Goal: Task Accomplishment & Management: Manage account settings

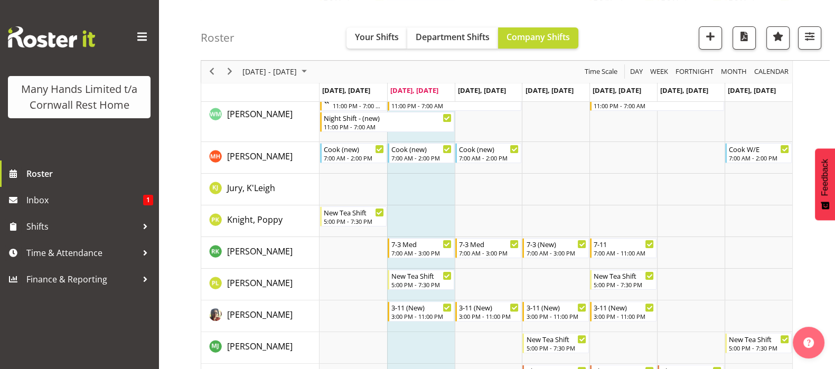
scroll to position [349, 0]
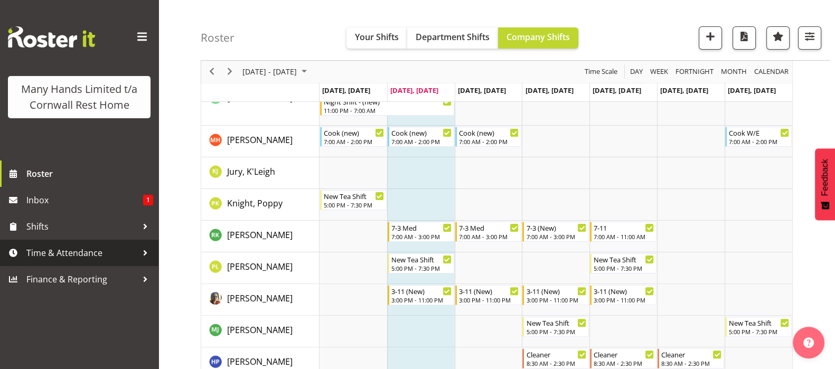
click at [69, 249] on span "Time & Attendance" at bounding box center [81, 253] width 111 height 16
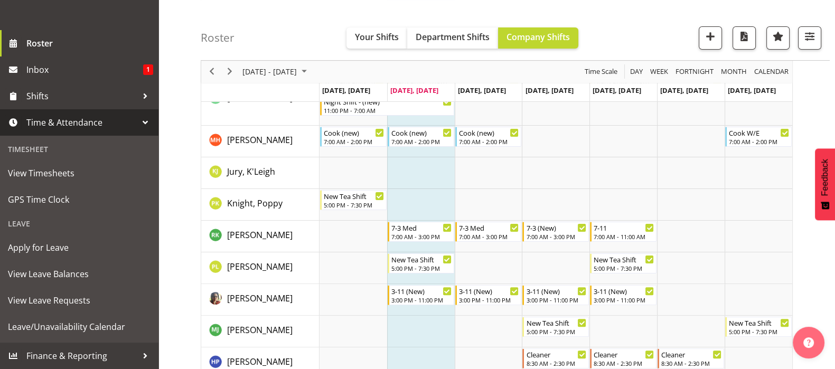
scroll to position [146, 0]
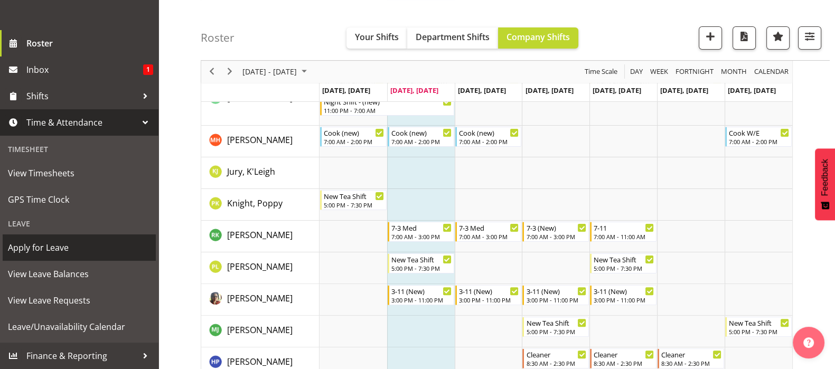
click at [51, 245] on span "Apply for Leave" at bounding box center [79, 248] width 143 height 16
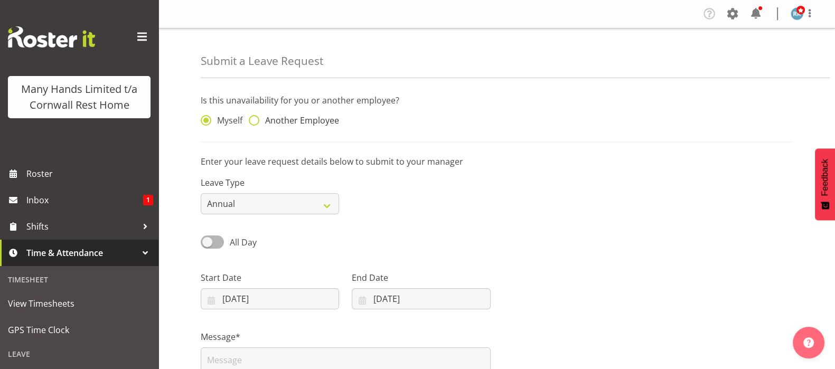
click at [253, 118] on span at bounding box center [254, 120] width 11 height 11
click at [253, 118] on input "Another Employee" at bounding box center [252, 120] width 7 height 7
radio input "true"
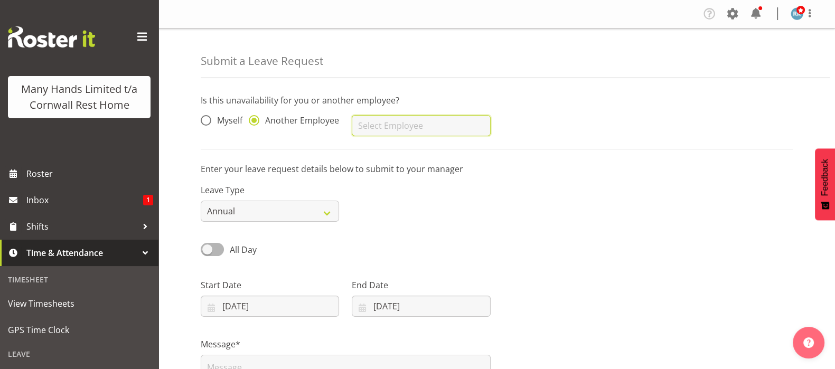
click at [368, 131] on input "text" at bounding box center [421, 125] width 138 height 21
type input "[PERSON_NAME]"
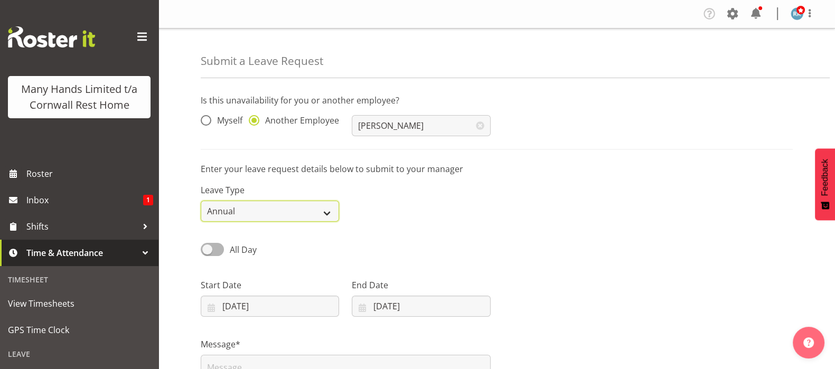
click at [324, 214] on select "Annual Sick Leave Without Pay Bereavement Domestic Violence Parental Jury Servi…" at bounding box center [270, 211] width 138 height 21
select select "Sick"
click at [201, 201] on select "Annual Sick Leave Without Pay Bereavement Domestic Violence Parental Jury Servi…" at bounding box center [270, 211] width 138 height 21
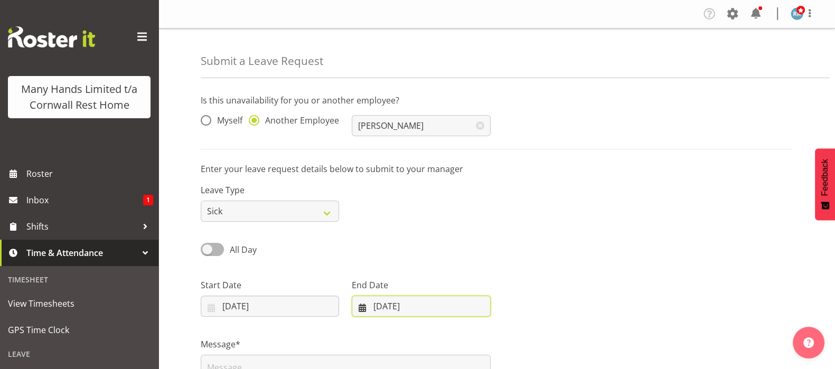
click at [366, 308] on input "12/08/2025" at bounding box center [421, 306] width 138 height 21
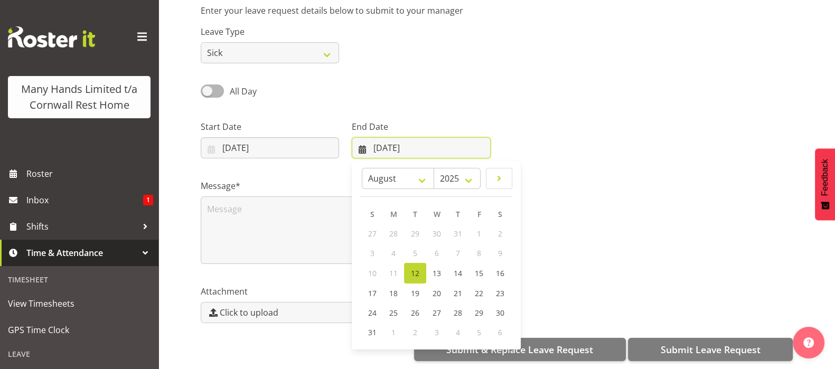
scroll to position [169, 0]
click at [481, 268] on span "15" at bounding box center [479, 273] width 8 height 10
type input "15/08/2025"
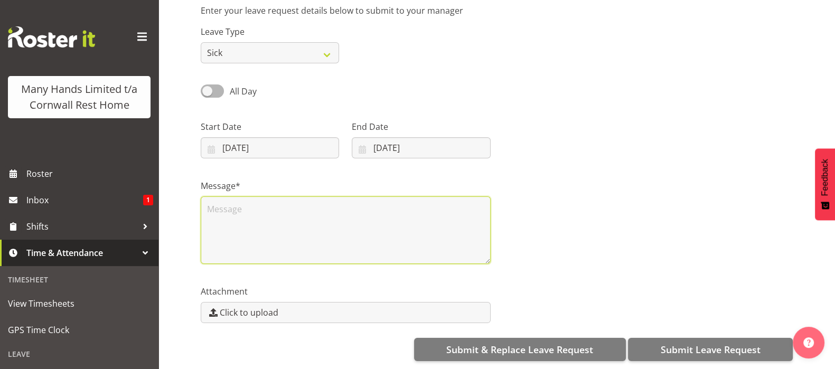
click at [228, 203] on textarea at bounding box center [346, 231] width 290 height 68
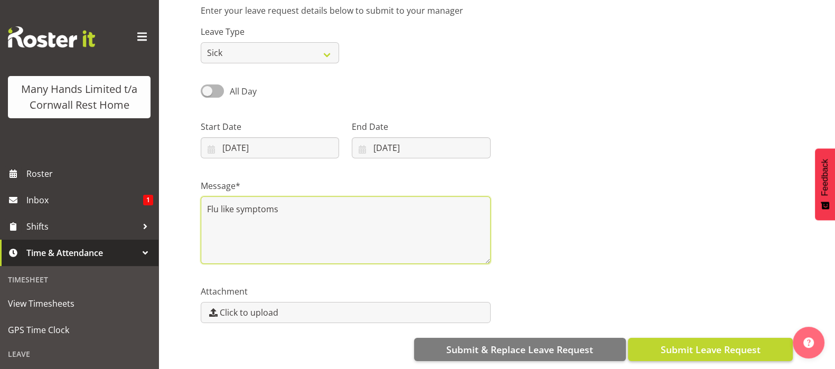
type textarea "Flu like symptoms"
click at [717, 343] on span "Submit Leave Request" at bounding box center [710, 350] width 100 height 14
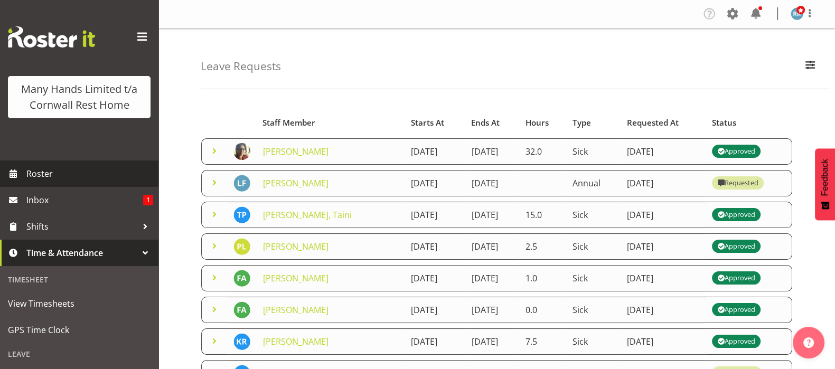
click at [41, 182] on span "Roster" at bounding box center [89, 174] width 127 height 16
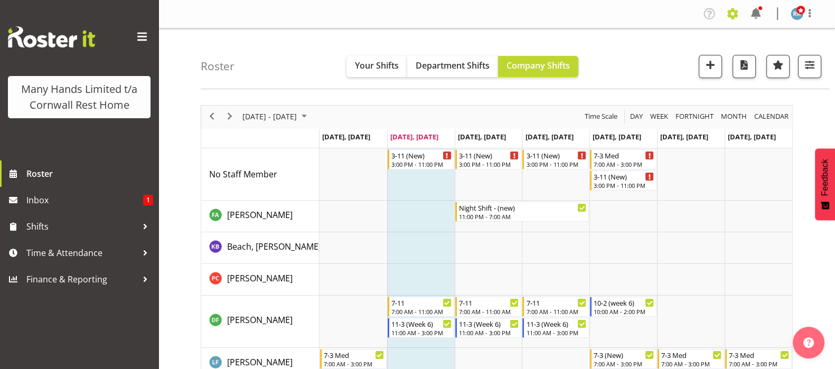
click at [734, 12] on span at bounding box center [732, 13] width 17 height 17
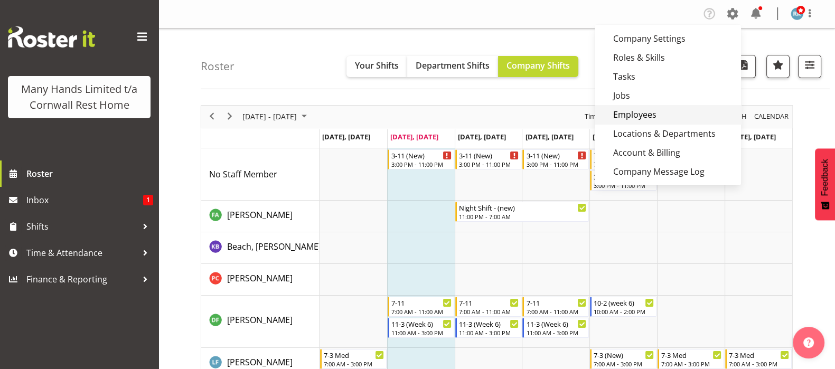
click at [624, 113] on link "Employees" at bounding box center [668, 114] width 146 height 19
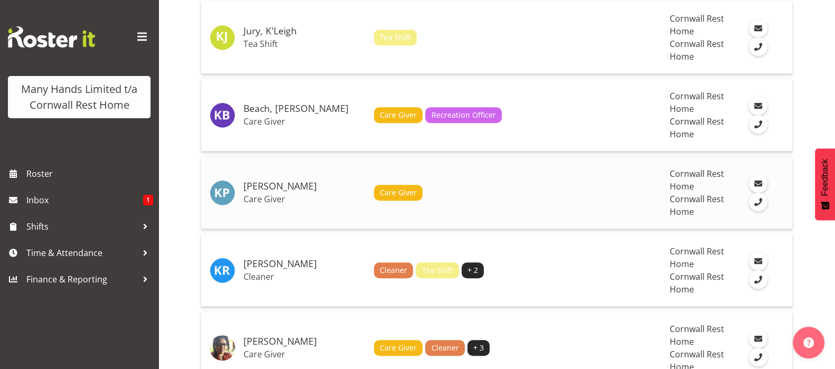
drag, startPoint x: 264, startPoint y: 185, endPoint x: 258, endPoint y: 190, distance: 7.9
click at [263, 186] on h5 "[PERSON_NAME]" at bounding box center [305, 186] width 122 height 11
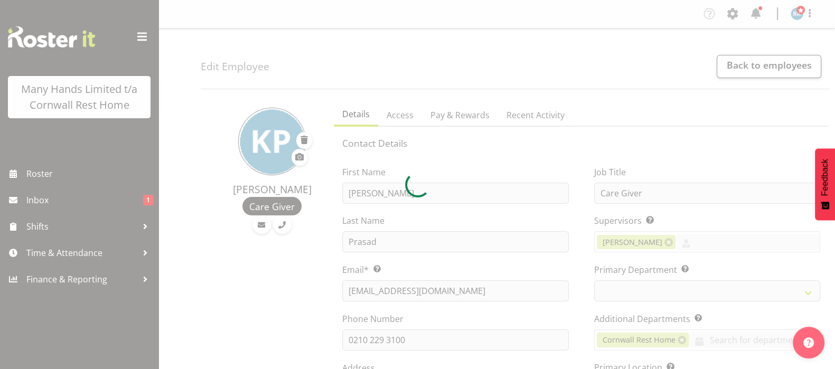
select select
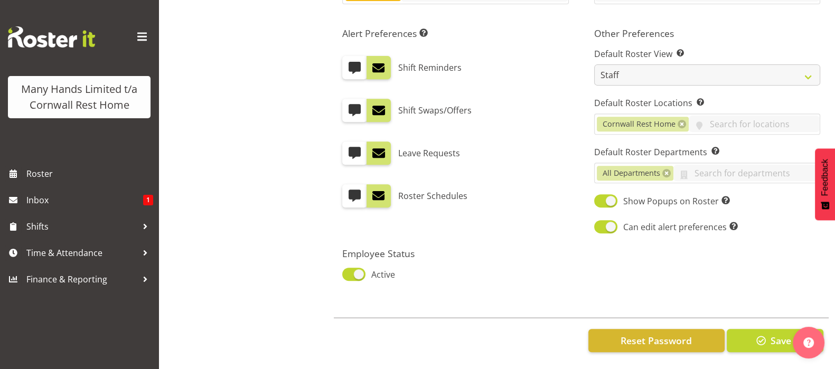
scroll to position [559, 0]
click at [353, 268] on span at bounding box center [353, 274] width 23 height 13
click at [349, 271] on input "Active" at bounding box center [345, 274] width 7 height 7
checkbox input "false"
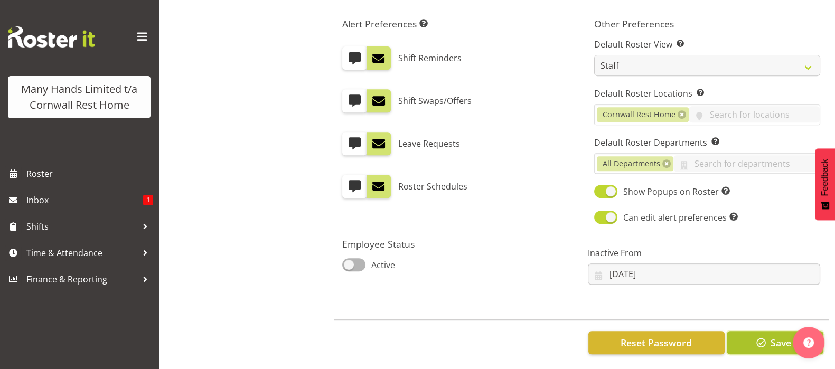
click at [776, 344] on span "Save" at bounding box center [780, 343] width 21 height 14
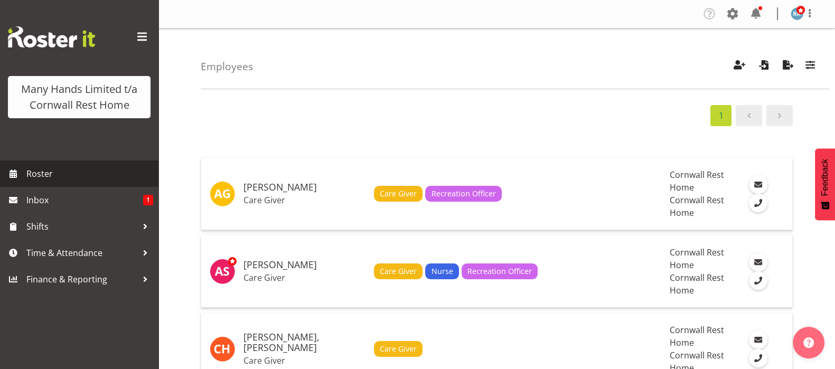
click at [42, 173] on span "Roster" at bounding box center [89, 174] width 127 height 16
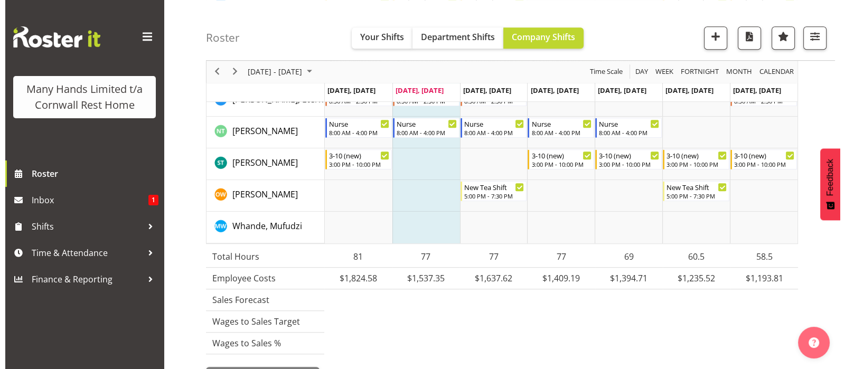
scroll to position [900, 0]
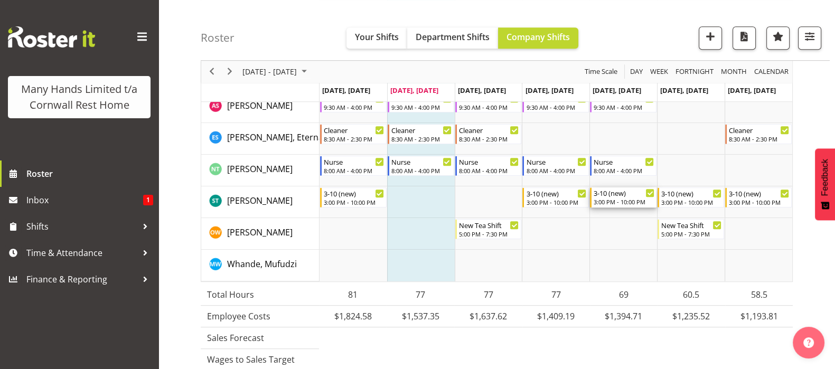
click at [631, 201] on div "3:00 PM - 10:00 PM" at bounding box center [624, 202] width 61 height 8
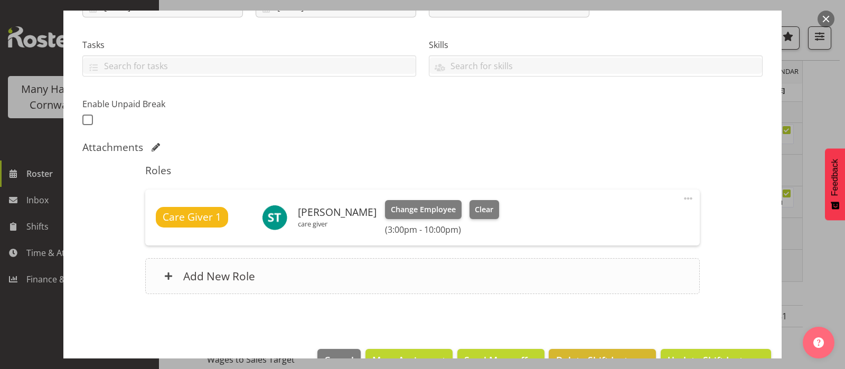
scroll to position [234, 0]
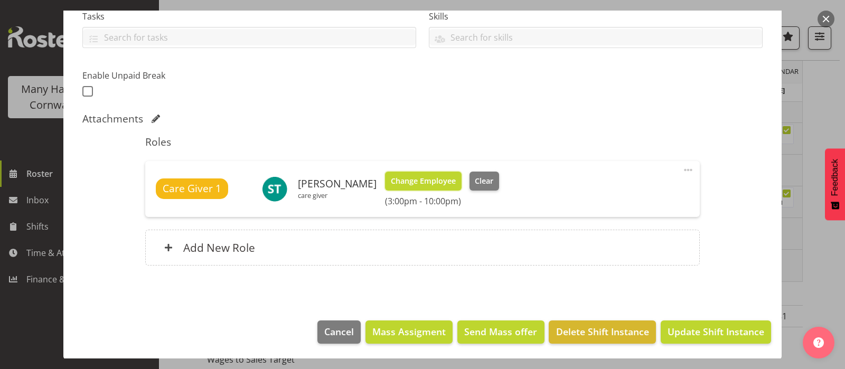
click at [420, 176] on span "Change Employee" at bounding box center [423, 181] width 65 height 12
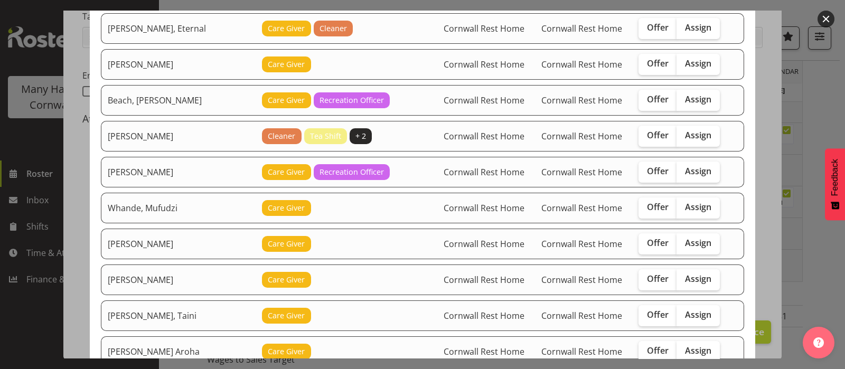
scroll to position [198, 0]
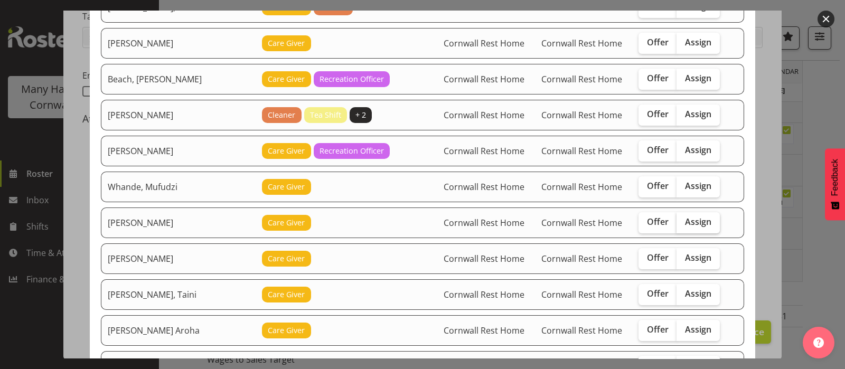
click at [689, 219] on span "Assign" at bounding box center [698, 222] width 26 height 11
click at [684, 219] on input "Assign" at bounding box center [680, 222] width 7 height 7
checkbox input "true"
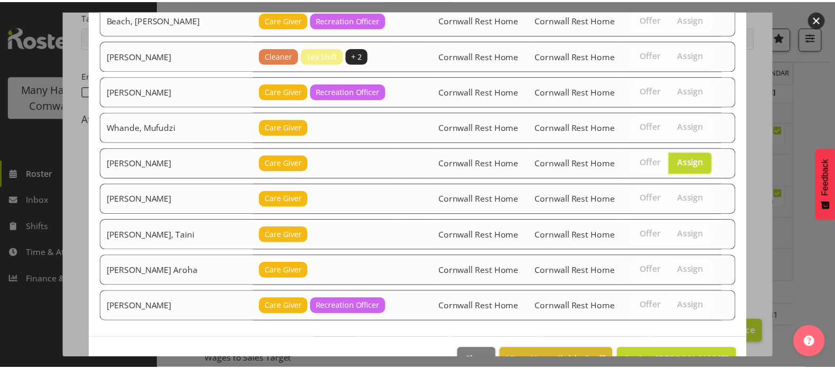
scroll to position [285, 0]
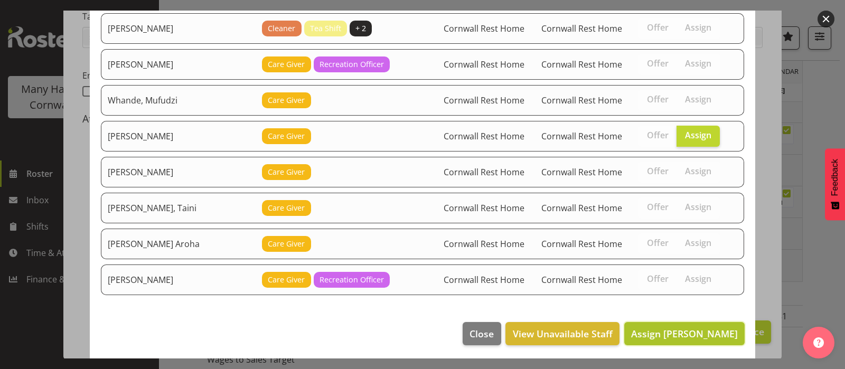
click at [680, 327] on span "Assign Chand, Pretika" at bounding box center [684, 334] width 107 height 14
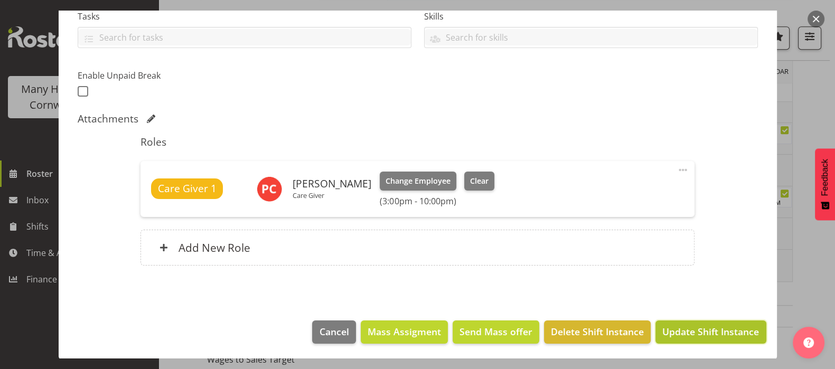
click at [687, 327] on span "Update Shift Instance" at bounding box center [711, 332] width 97 height 14
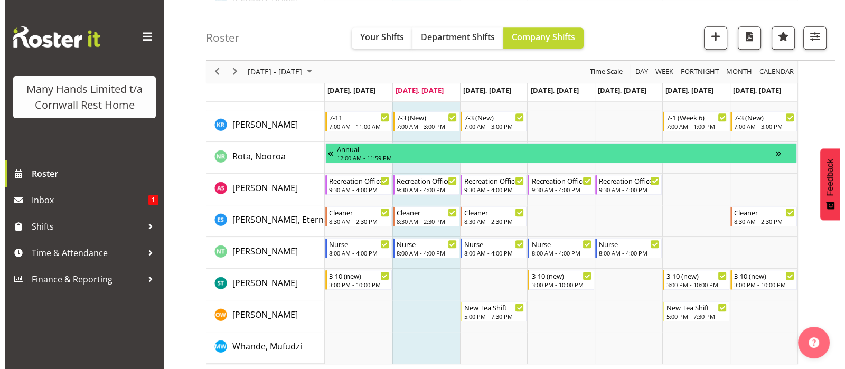
scroll to position [900, 0]
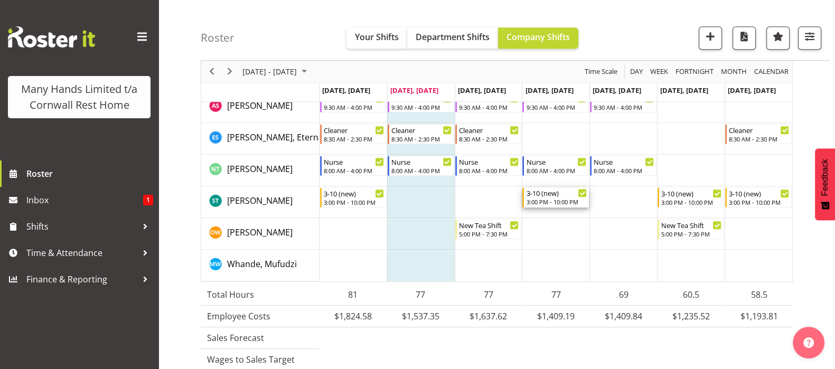
click at [549, 192] on div "3-10 (new)" at bounding box center [556, 193] width 61 height 11
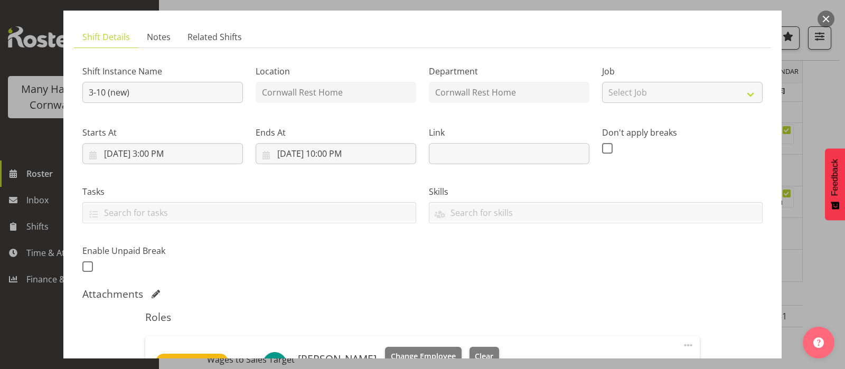
scroll to position [198, 0]
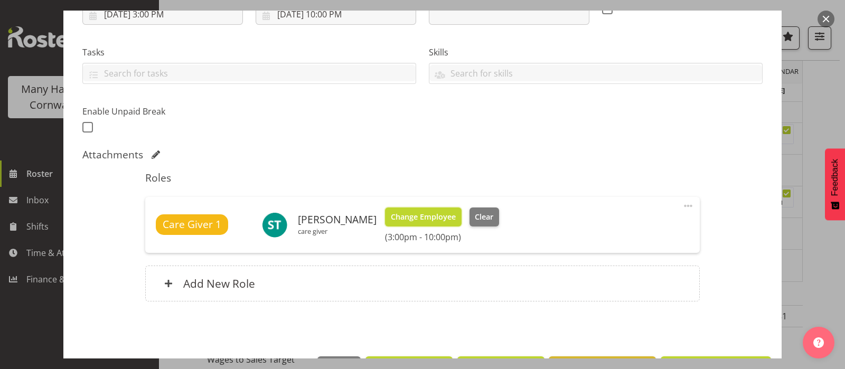
click at [421, 212] on span "Change Employee" at bounding box center [423, 217] width 65 height 12
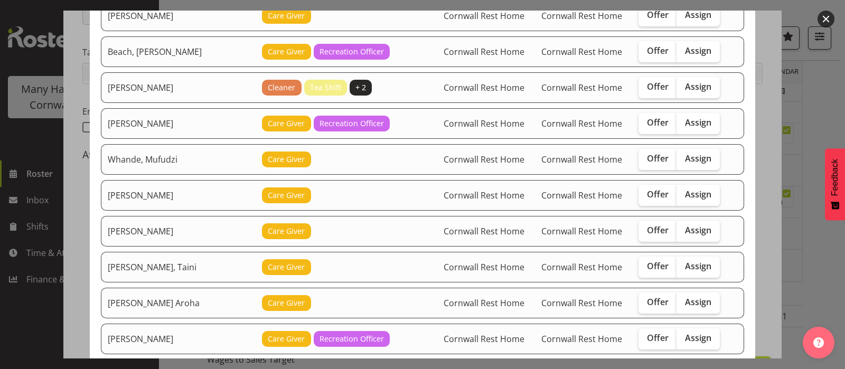
scroll to position [264, 0]
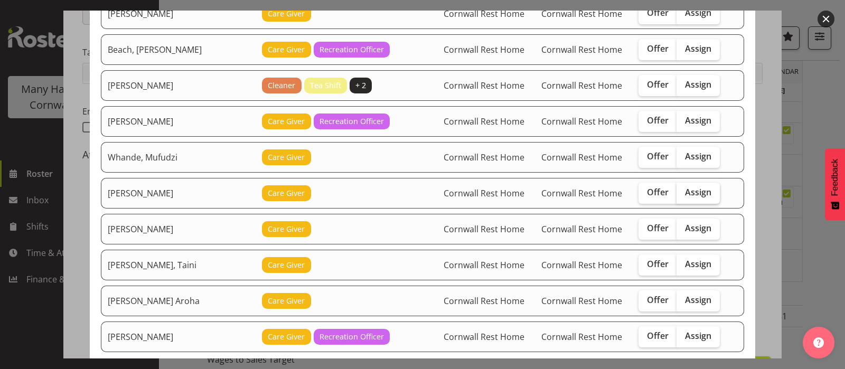
click at [685, 187] on span "Assign" at bounding box center [698, 192] width 26 height 11
click at [684, 189] on input "Assign" at bounding box center [680, 192] width 7 height 7
checkbox input "true"
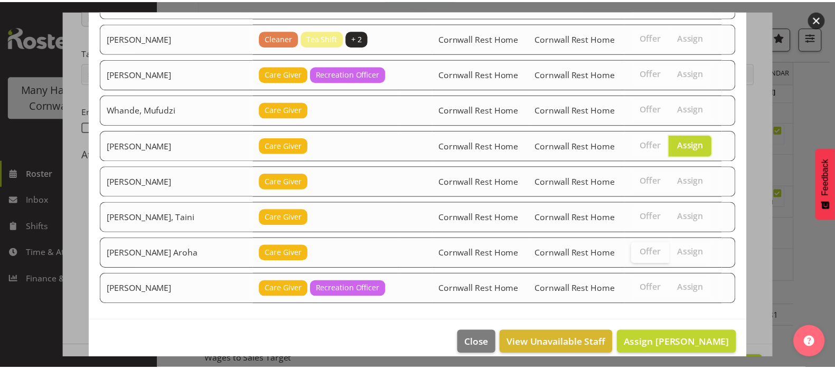
scroll to position [320, 0]
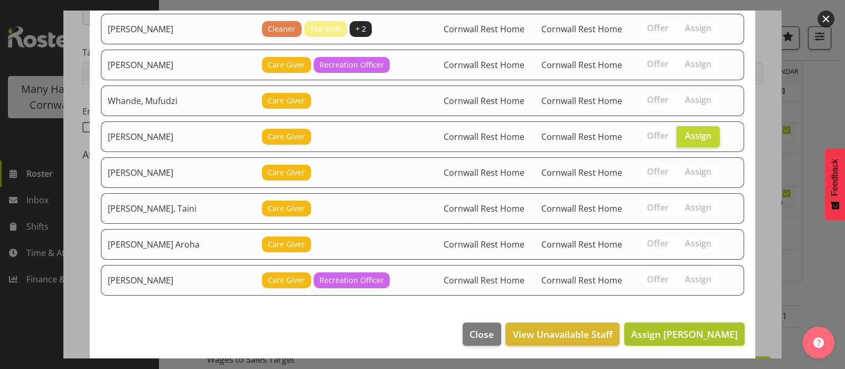
click at [694, 329] on span "Assign Chand, Pretika" at bounding box center [684, 334] width 107 height 13
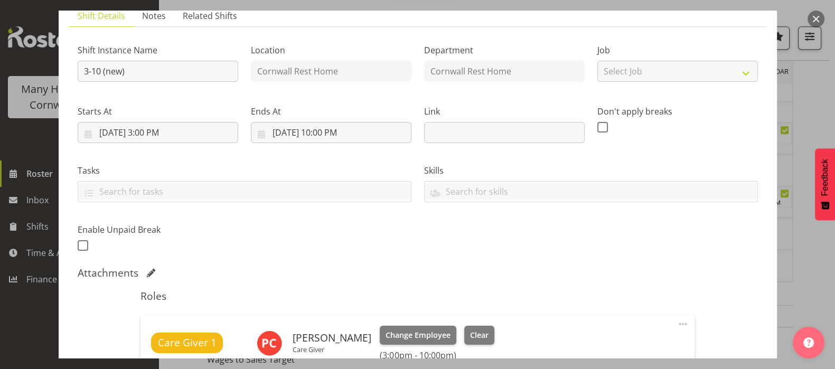
scroll to position [0, 0]
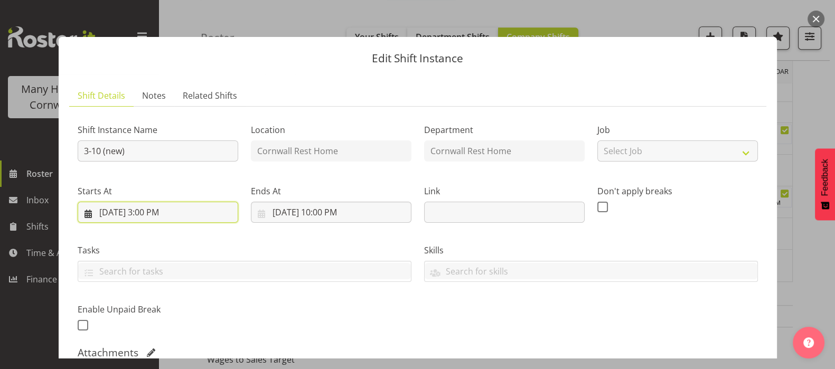
click at [145, 211] on input "[DATE] 3:00 PM" at bounding box center [158, 212] width 161 height 21
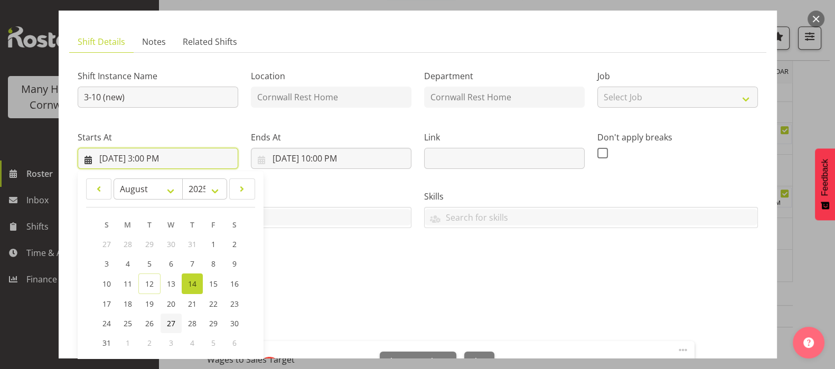
scroll to position [132, 0]
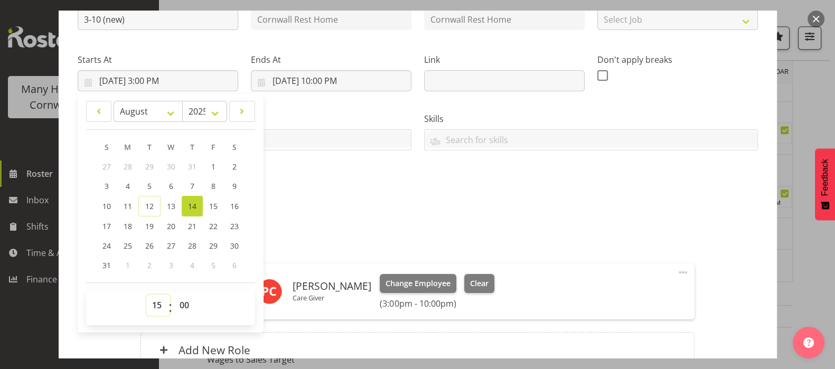
click at [155, 303] on select "00 01 02 03 04 05 06 07 08 09 10 11 12 13 14 15 16 17 18 19 20 21 22 23" at bounding box center [158, 305] width 24 height 21
select select "16"
click at [146, 295] on select "00 01 02 03 04 05 06 07 08 09 10 11 12 13 14 15 16 17 18 19 20 21 22 23" at bounding box center [158, 305] width 24 height 21
type input "8/14/2025, 4:00 PM"
click at [681, 226] on div "Attachments" at bounding box center [418, 222] width 681 height 15
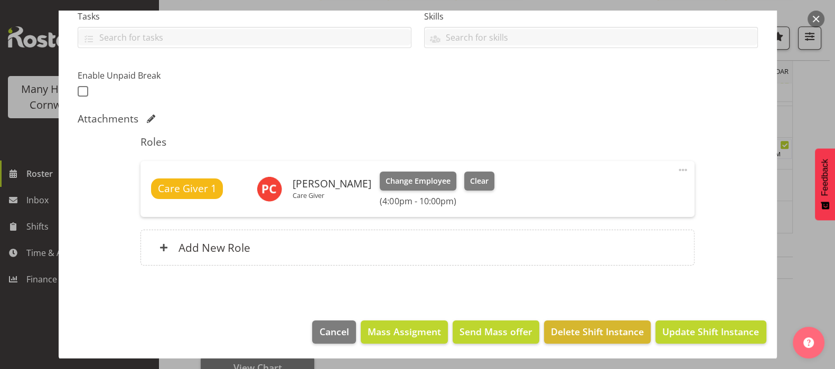
scroll to position [966, 0]
click at [705, 323] on button "Update Shift Instance" at bounding box center [711, 332] width 110 height 23
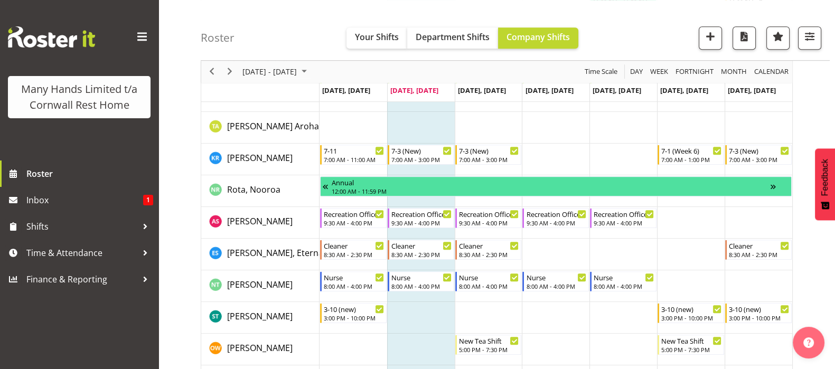
scroll to position [702, 0]
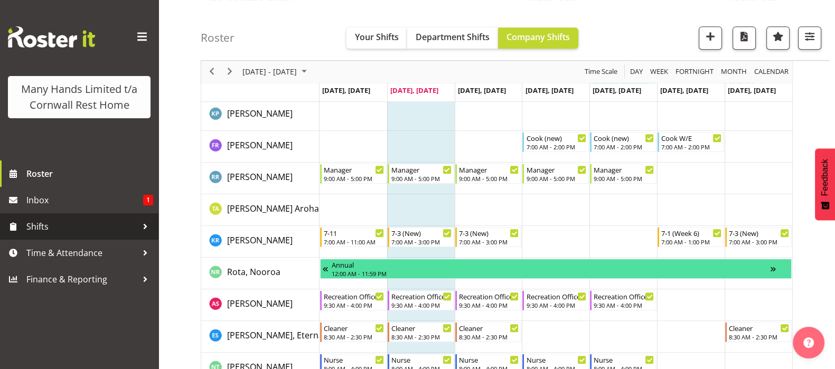
click at [43, 226] on span "Shifts" at bounding box center [81, 227] width 111 height 16
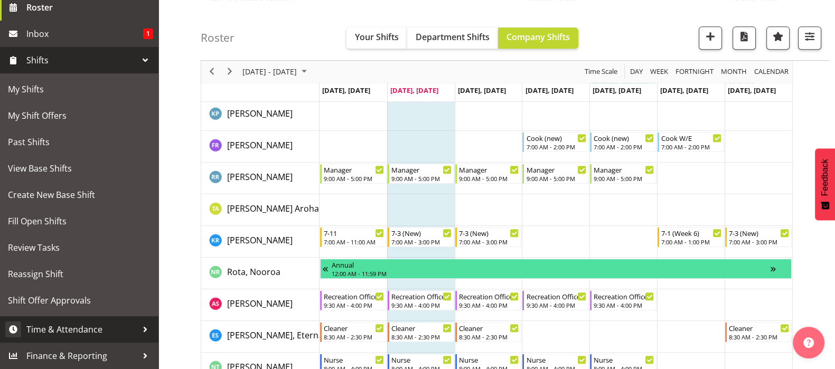
scroll to position [179, 0]
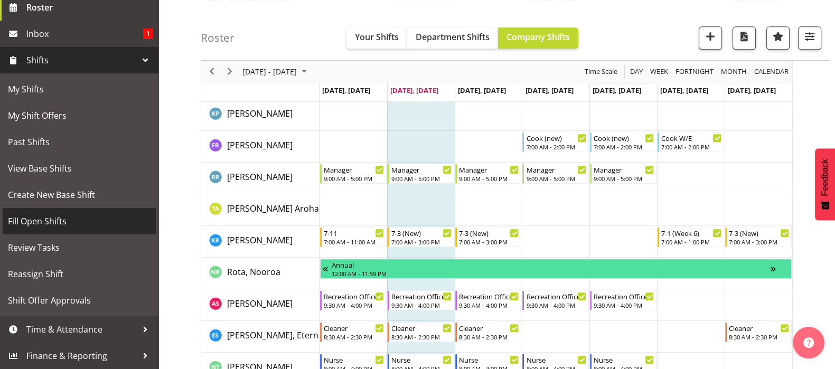
click at [44, 223] on span "Fill Open Shifts" at bounding box center [79, 221] width 143 height 16
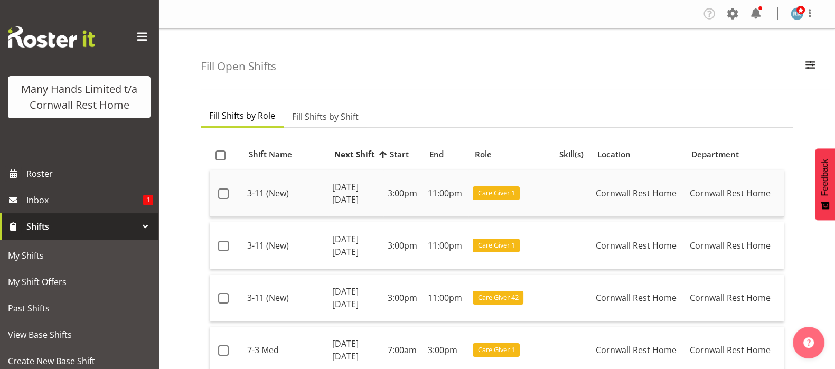
click at [225, 185] on td at bounding box center [226, 193] width 33 height 47
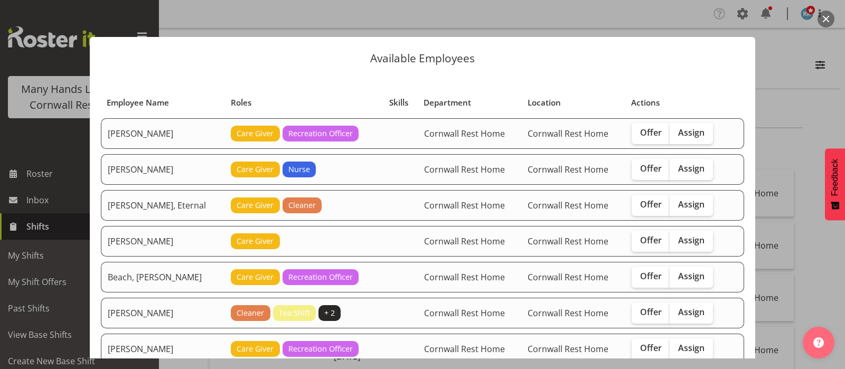
click at [827, 17] on button "button" at bounding box center [826, 19] width 17 height 17
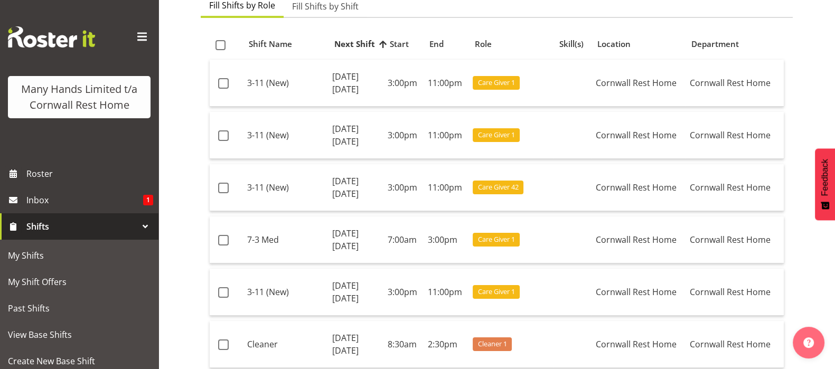
scroll to position [132, 0]
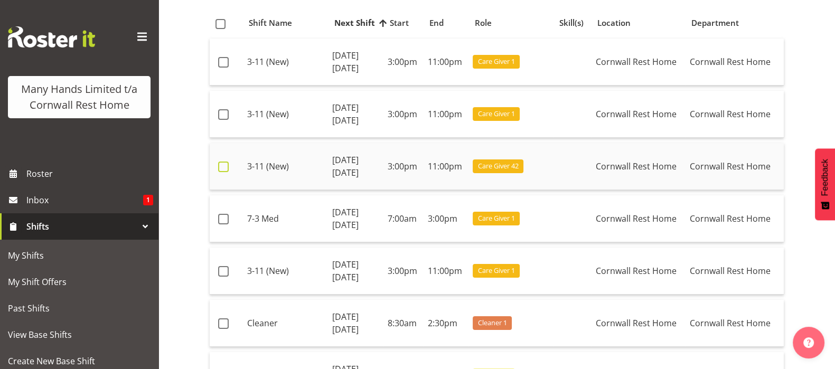
click at [225, 167] on span at bounding box center [223, 167] width 11 height 11
checkbox input "true"
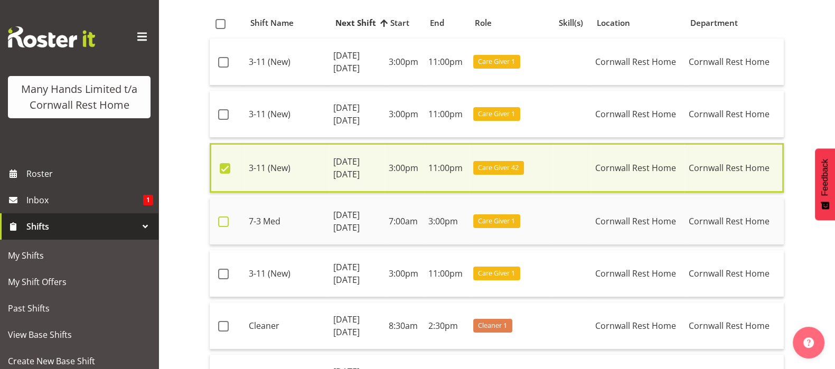
click at [223, 218] on span at bounding box center [223, 222] width 11 height 11
checkbox input "true"
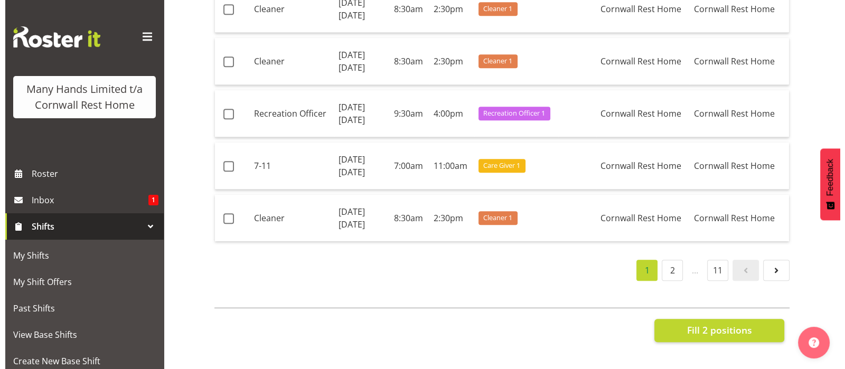
scroll to position [1503, 0]
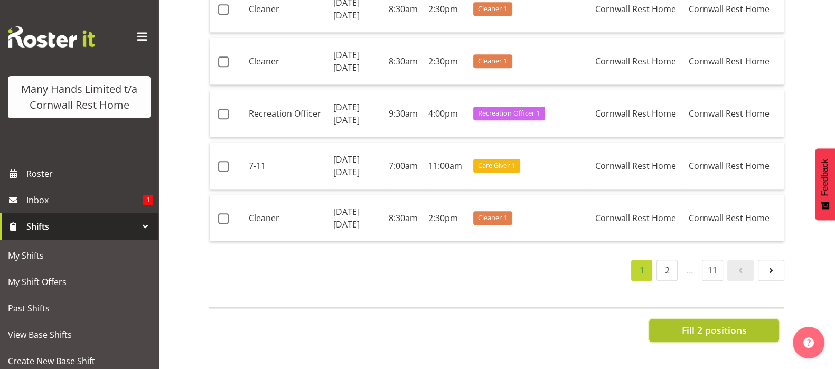
click at [710, 323] on span "Fill 2 positions" at bounding box center [714, 330] width 65 height 14
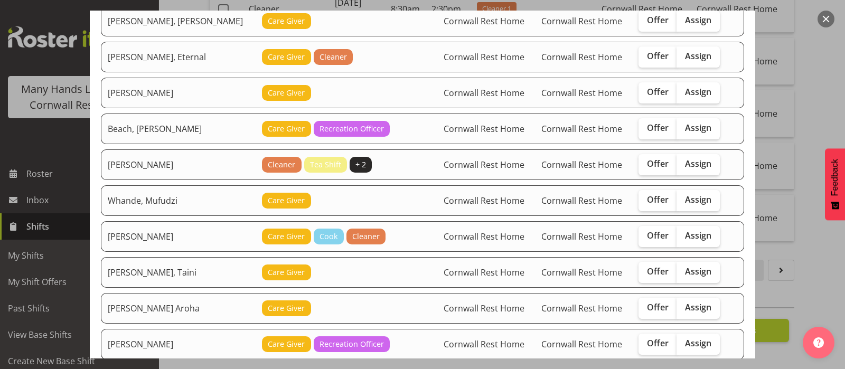
scroll to position [132, 0]
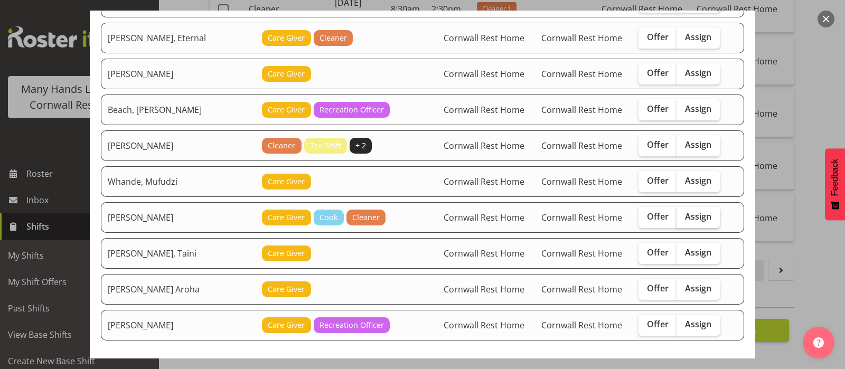
click at [688, 211] on span "Assign" at bounding box center [698, 216] width 26 height 11
click at [684, 213] on input "Assign" at bounding box center [680, 216] width 7 height 7
checkbox input "true"
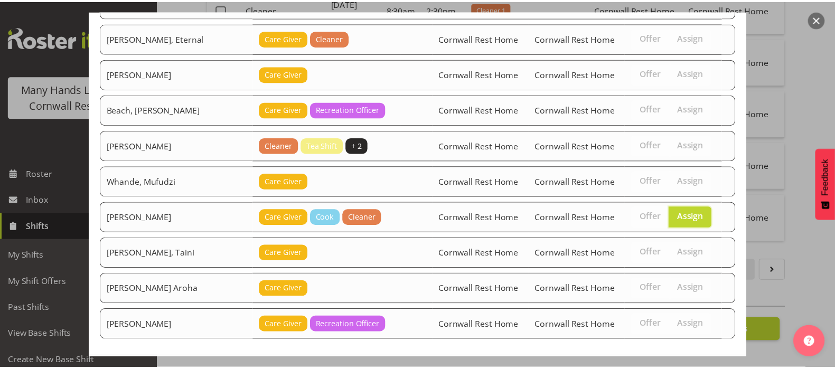
scroll to position [177, 0]
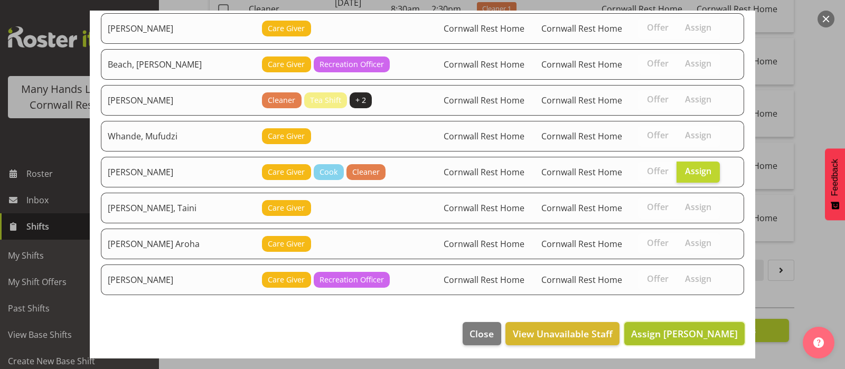
click at [660, 333] on span "Assign Tocker, Shannon" at bounding box center [684, 334] width 107 height 13
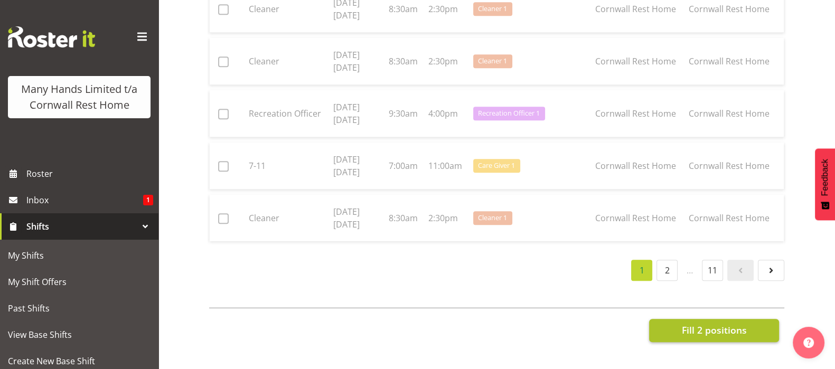
checkbox input "false"
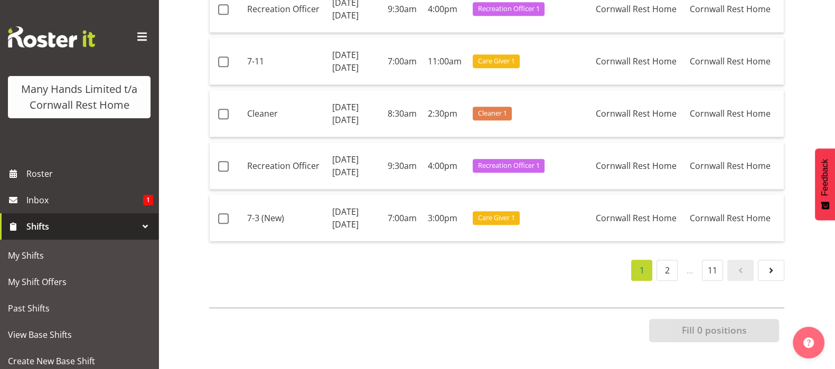
scroll to position [1485, 0]
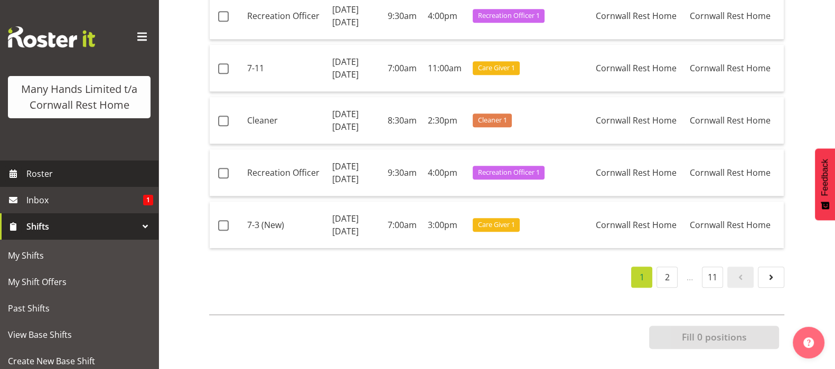
click at [49, 182] on span "Roster" at bounding box center [89, 174] width 127 height 16
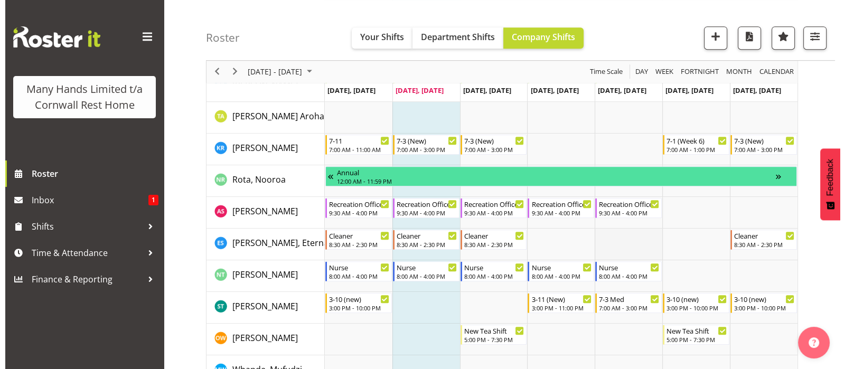
scroll to position [858, 0]
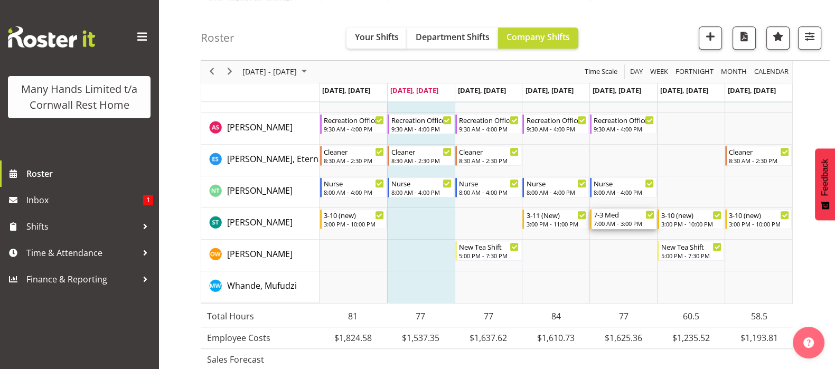
click at [616, 216] on div "7-3 Med" at bounding box center [624, 214] width 61 height 11
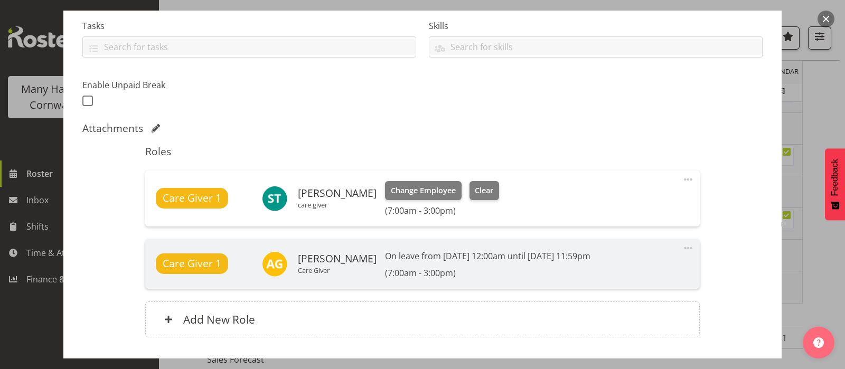
scroll to position [264, 0]
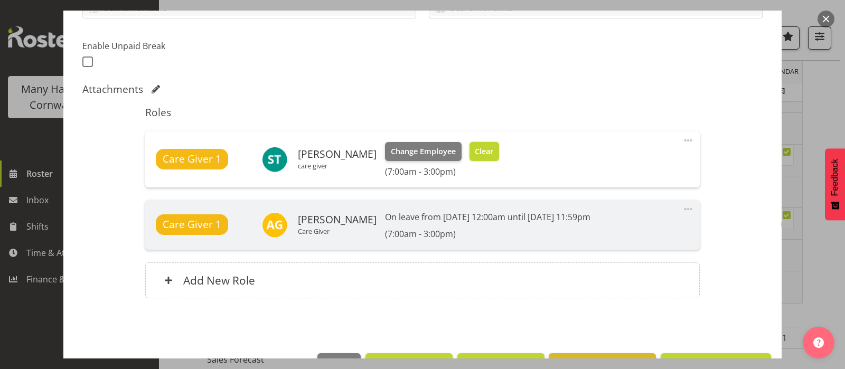
click at [479, 146] on span "Clear" at bounding box center [484, 152] width 18 height 12
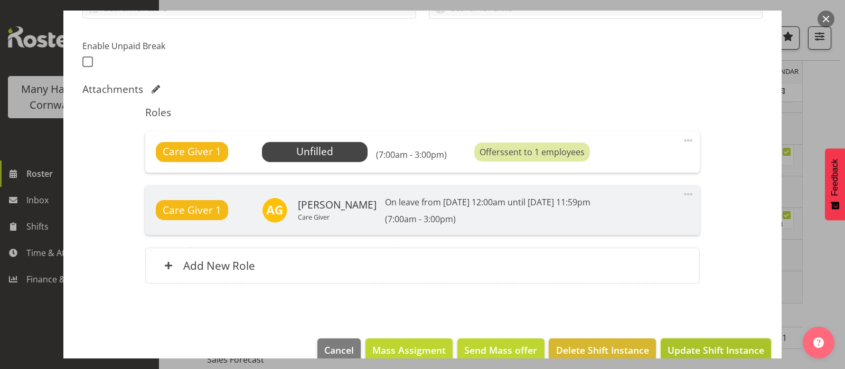
click at [711, 344] on span "Update Shift Instance" at bounding box center [716, 350] width 97 height 14
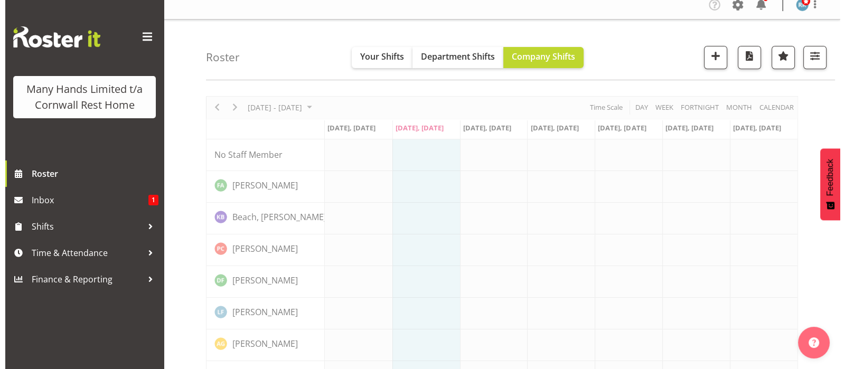
scroll to position [0, 0]
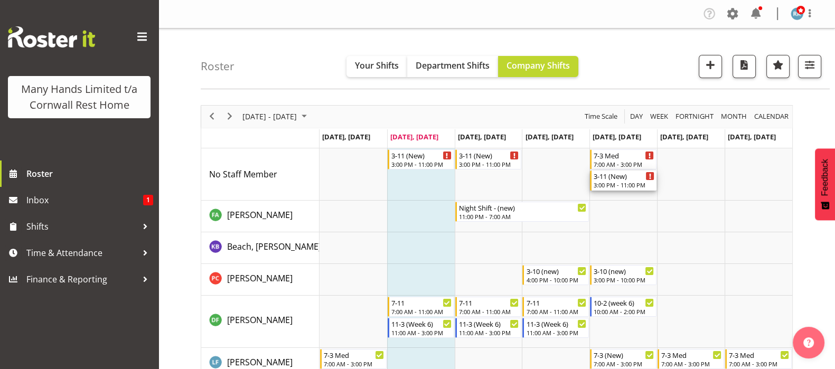
click at [622, 183] on div "3:00 PM - 11:00 PM" at bounding box center [624, 185] width 61 height 8
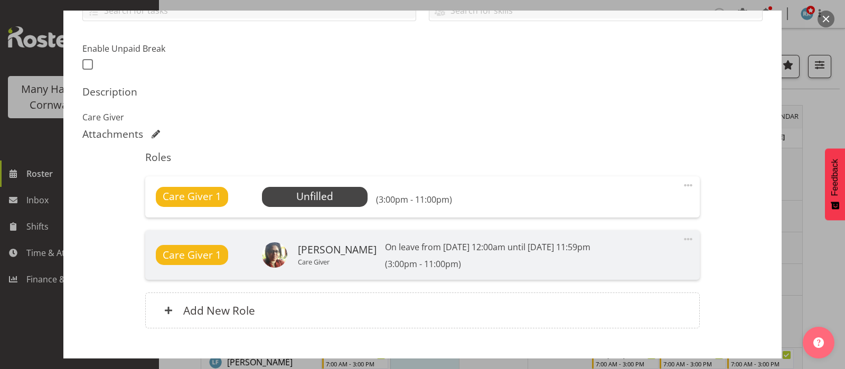
scroll to position [264, 0]
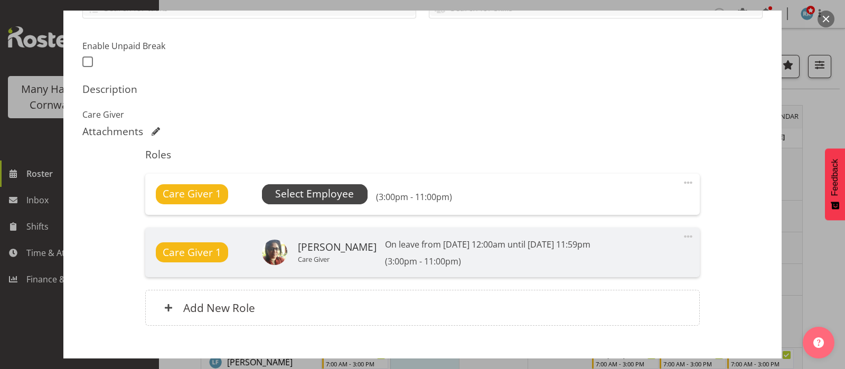
click at [320, 193] on span "Select Employee" at bounding box center [314, 194] width 79 height 15
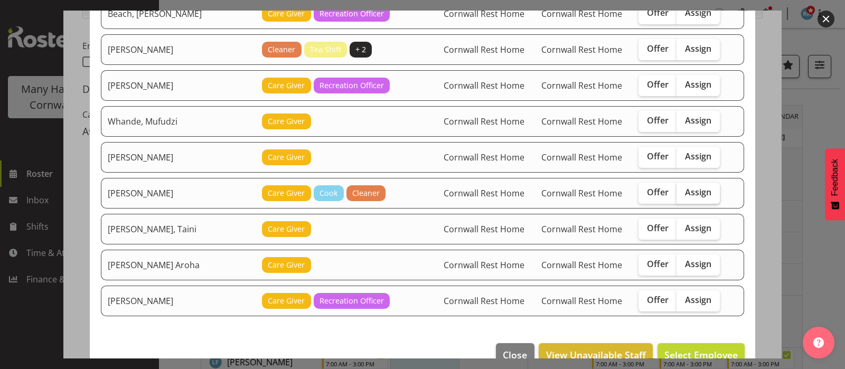
click at [685, 189] on span "Assign" at bounding box center [698, 192] width 26 height 11
click at [683, 189] on input "Assign" at bounding box center [680, 192] width 7 height 7
checkbox input "true"
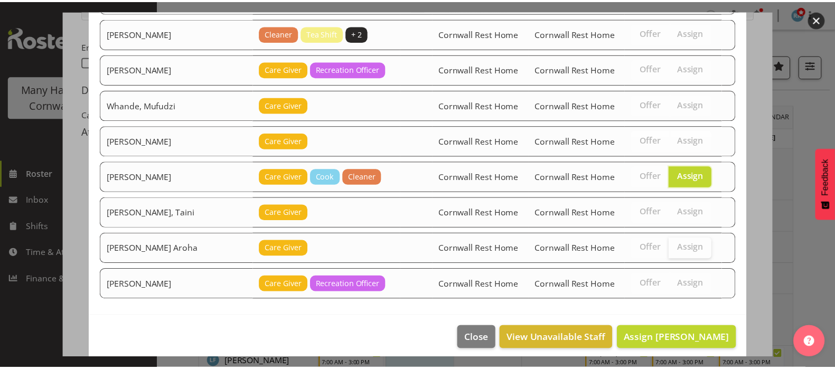
scroll to position [285, 0]
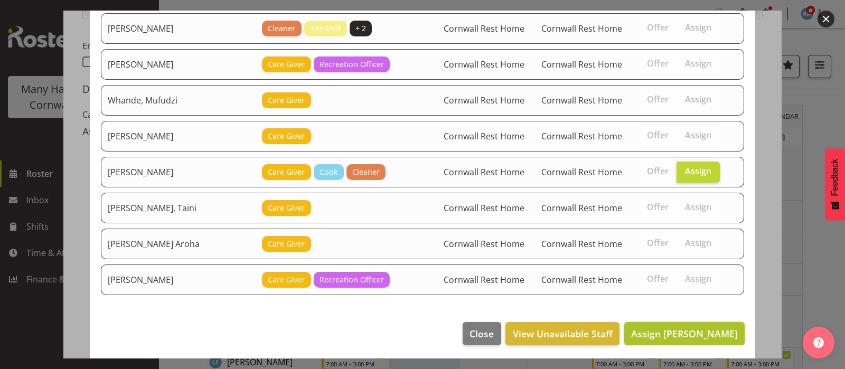
click at [675, 328] on span "Assign Tocker, Shannon" at bounding box center [684, 334] width 107 height 13
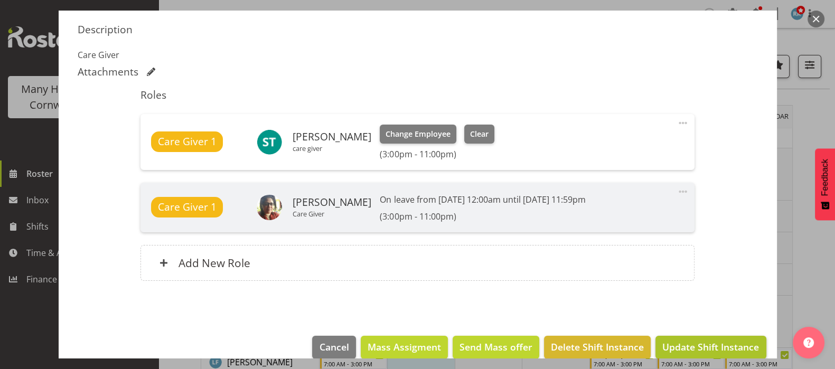
scroll to position [339, 0]
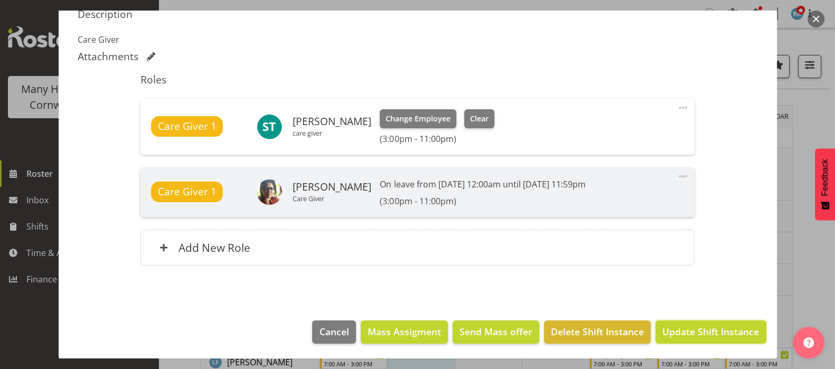
click at [710, 334] on span "Update Shift Instance" at bounding box center [711, 332] width 97 height 14
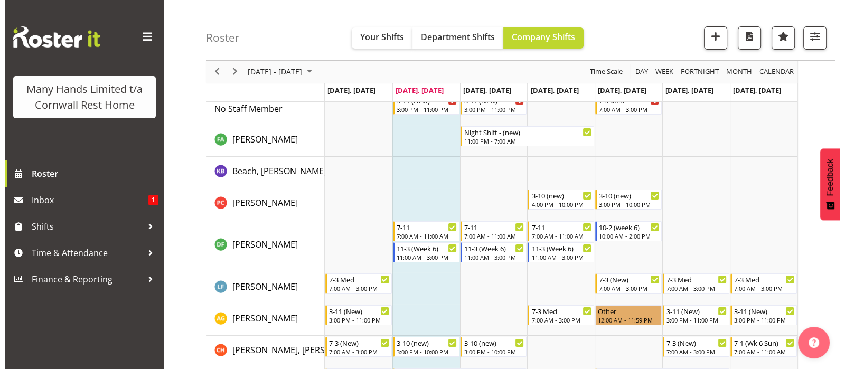
scroll to position [65, 0]
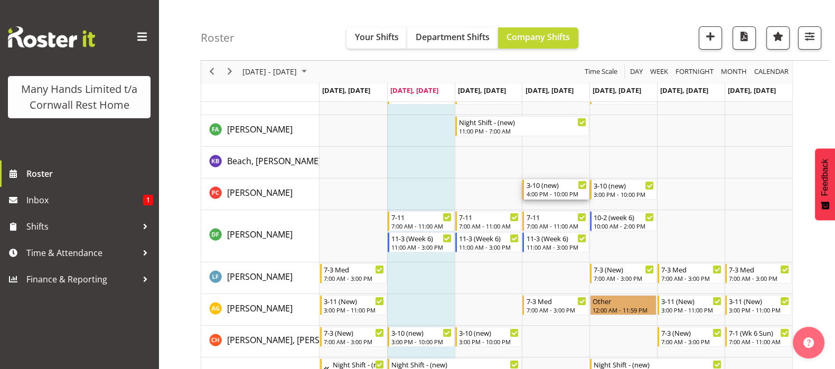
click at [542, 190] on div "3-10 (new) 4:00 PM - 10:00 PM" at bounding box center [556, 190] width 61 height 20
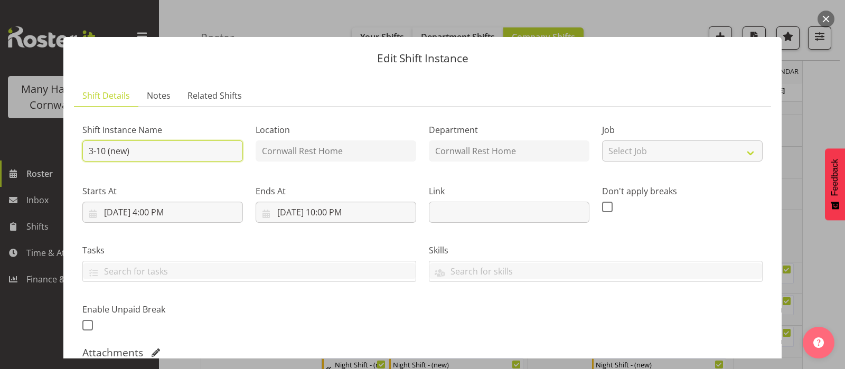
click at [92, 151] on input "3-10 (new)" at bounding box center [162, 151] width 161 height 21
type input "4-10 (new)"
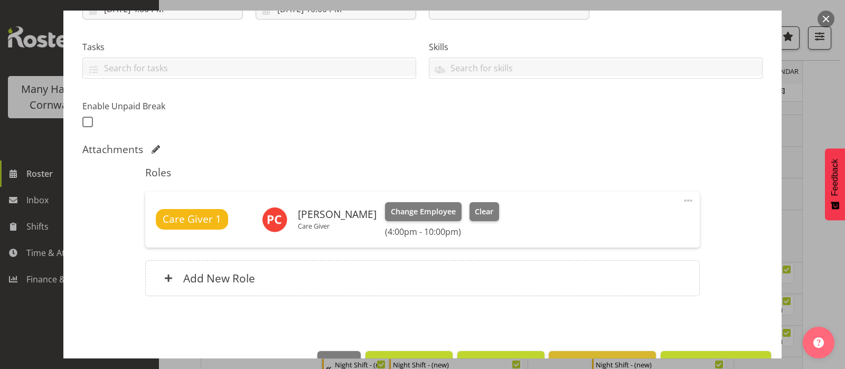
scroll to position [234, 0]
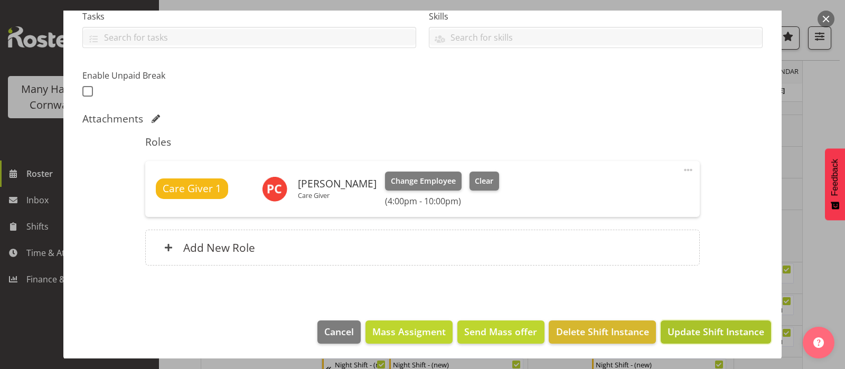
click at [713, 331] on span "Update Shift Instance" at bounding box center [716, 332] width 97 height 14
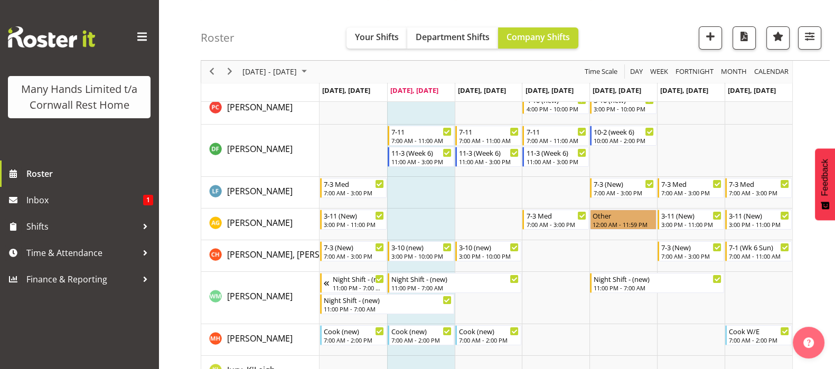
scroll to position [198, 0]
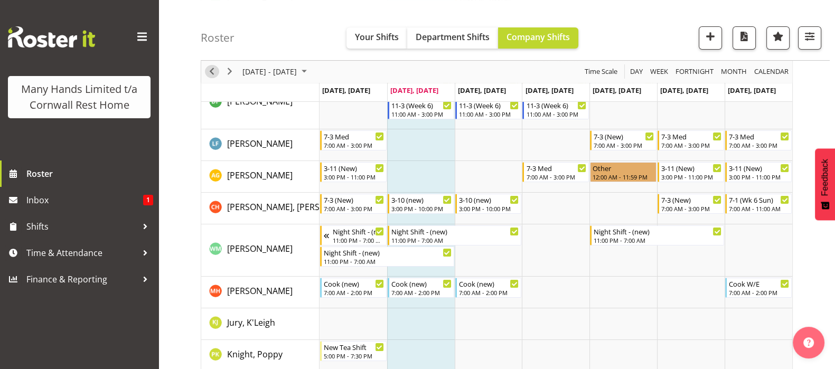
click at [210, 68] on span "Previous" at bounding box center [212, 72] width 13 height 13
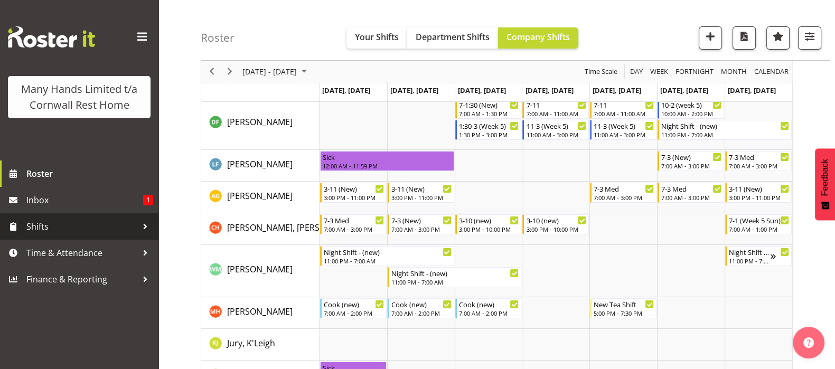
click at [37, 227] on span "Shifts" at bounding box center [81, 227] width 111 height 16
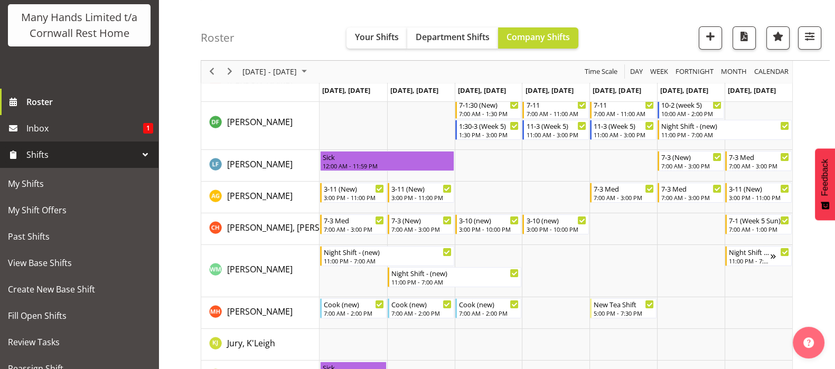
scroll to position [72, 0]
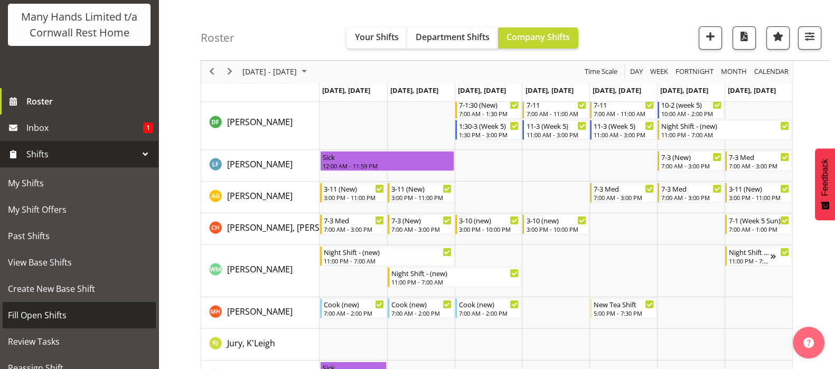
click at [26, 323] on span "Fill Open Shifts" at bounding box center [79, 316] width 143 height 16
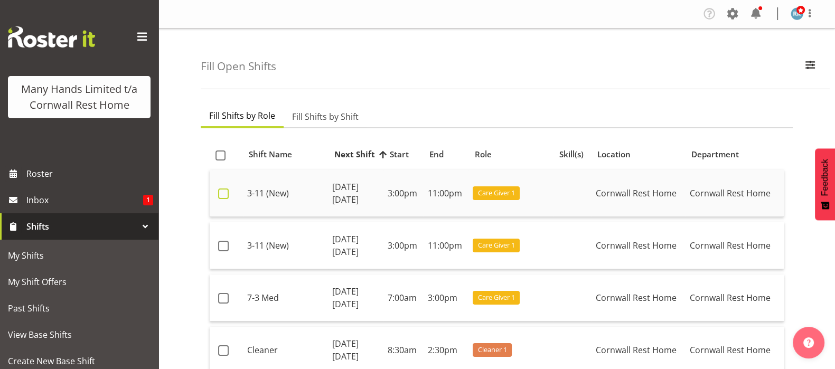
click at [226, 191] on span at bounding box center [223, 194] width 11 height 11
checkbox input "true"
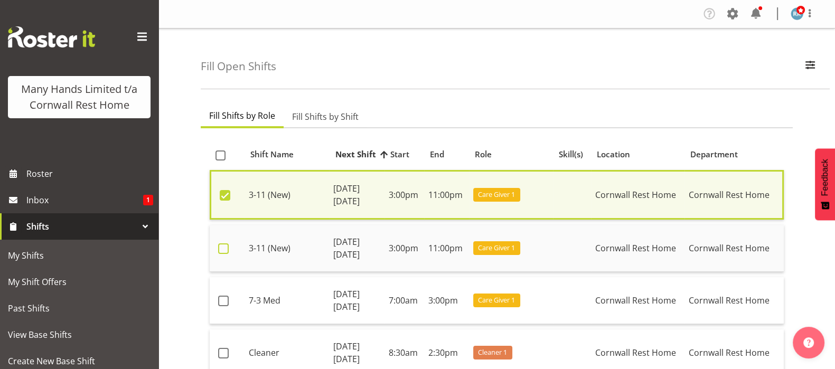
click at [220, 244] on span at bounding box center [223, 249] width 11 height 11
checkbox input "true"
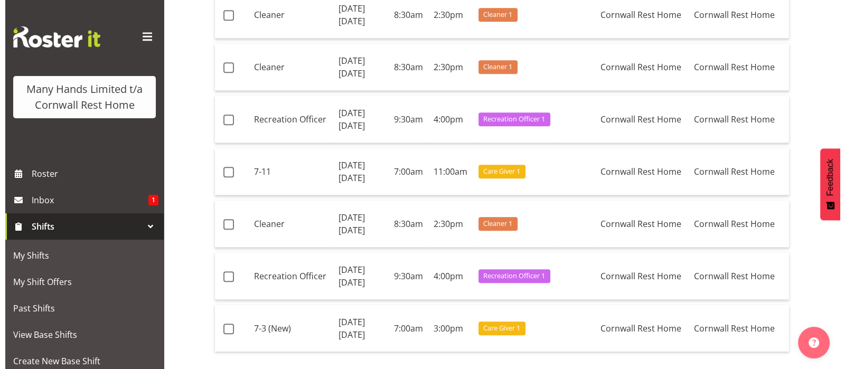
scroll to position [1503, 0]
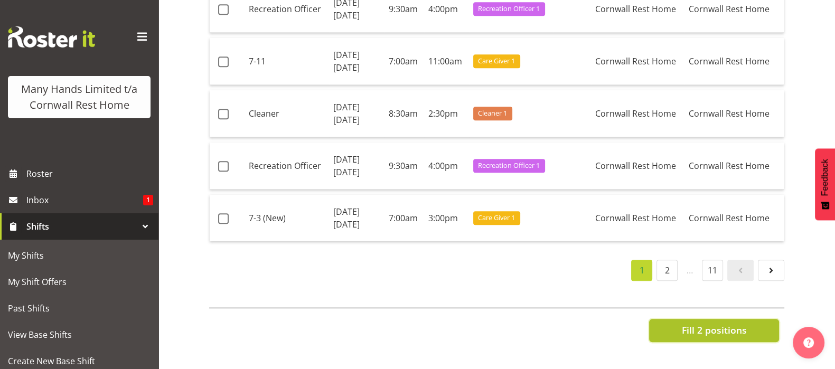
click at [714, 323] on span "Fill 2 positions" at bounding box center [714, 330] width 65 height 14
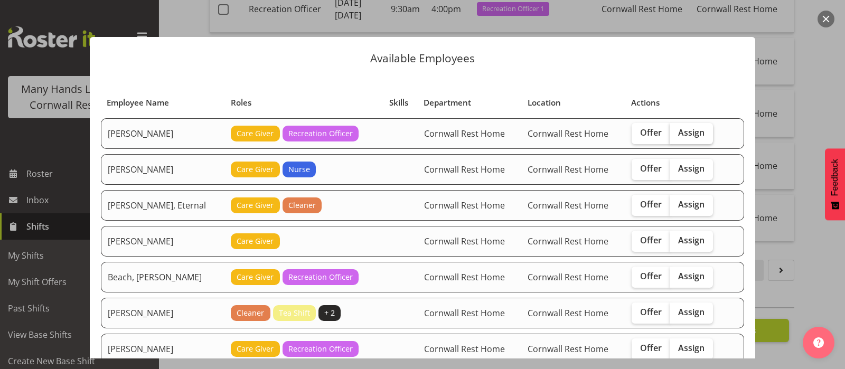
click at [683, 135] on span "Assign" at bounding box center [691, 132] width 26 height 11
click at [677, 135] on input "Assign" at bounding box center [673, 132] width 7 height 7
checkbox input "true"
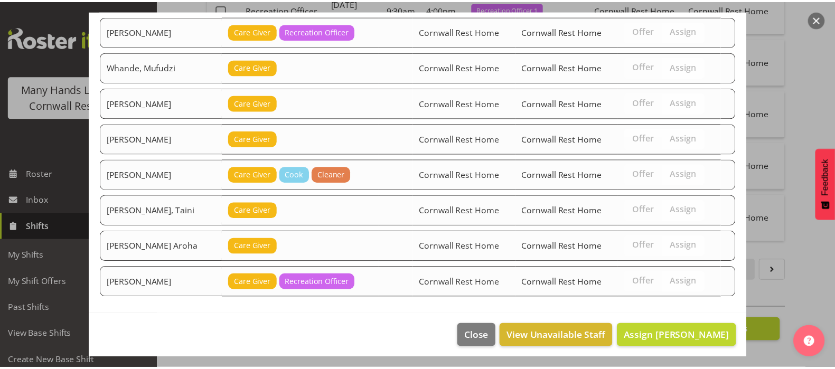
scroll to position [320, 0]
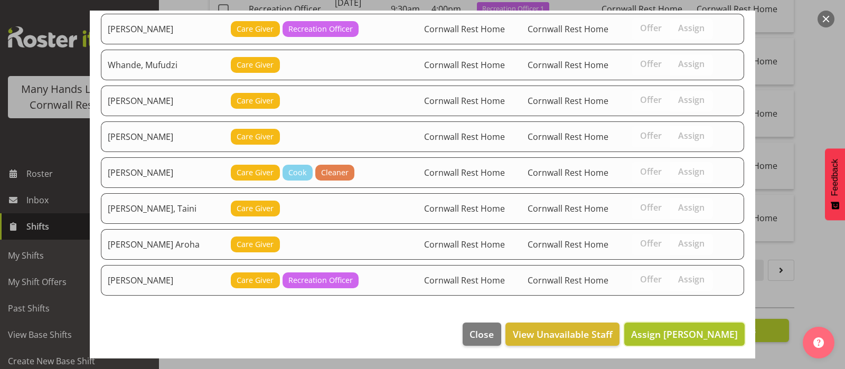
click at [688, 328] on span "Assign [PERSON_NAME]" at bounding box center [684, 334] width 107 height 13
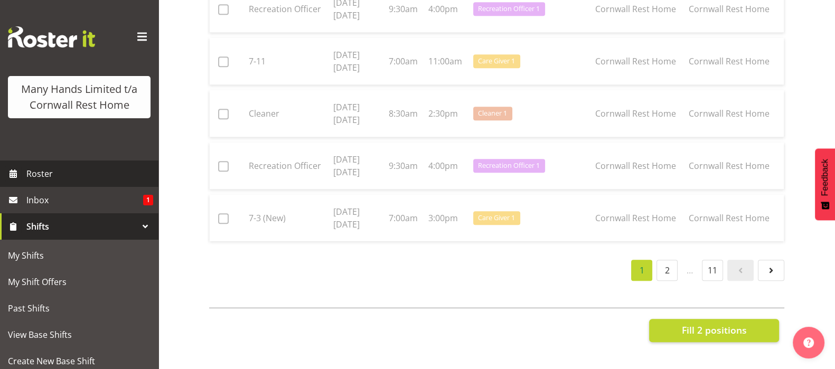
checkbox input "false"
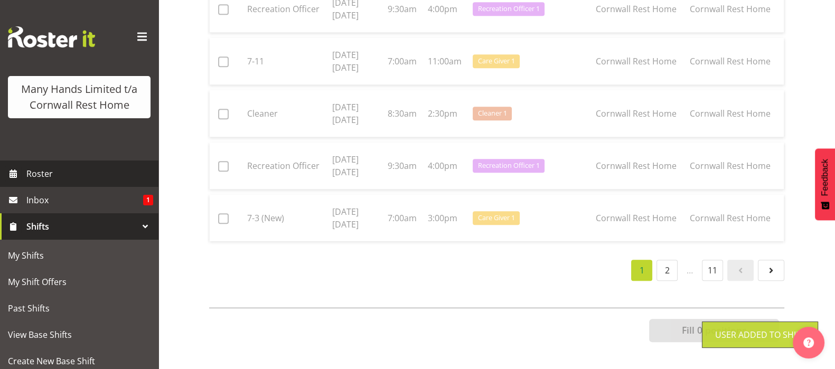
scroll to position [1498, 0]
click at [39, 182] on span "Roster" at bounding box center [89, 174] width 127 height 16
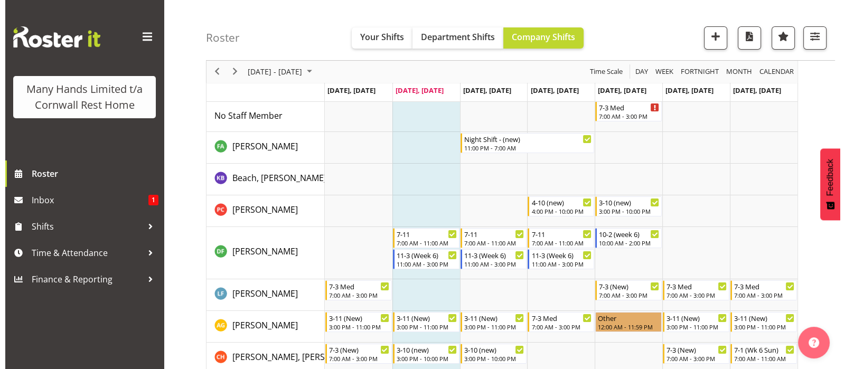
scroll to position [66, 0]
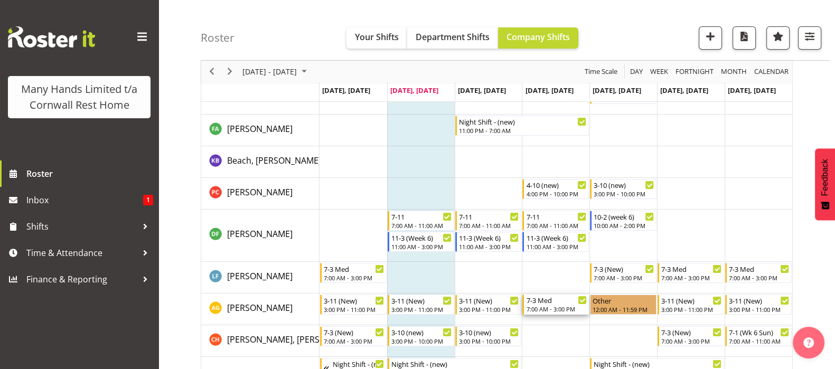
click at [549, 304] on div "7-3 Med 7:00 AM - 3:00 PM" at bounding box center [556, 305] width 61 height 20
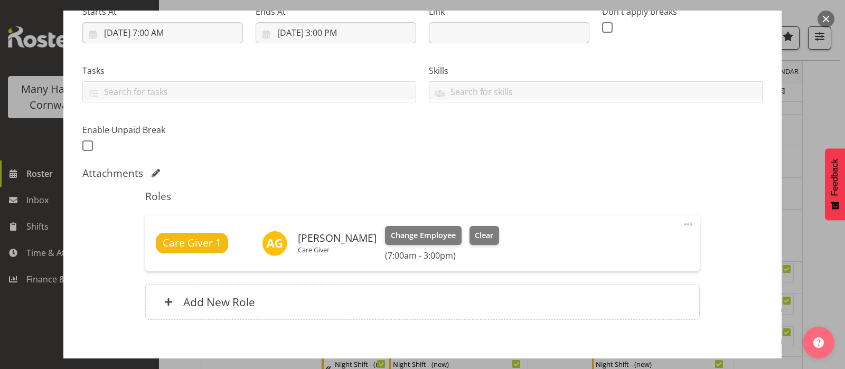
scroll to position [198, 0]
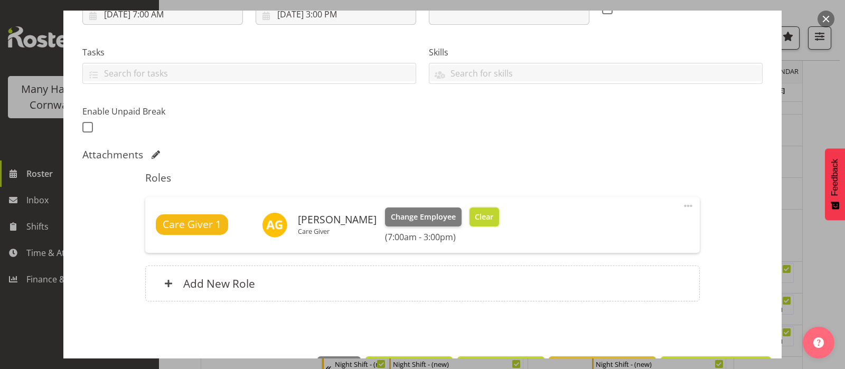
click at [479, 212] on span "Clear" at bounding box center [484, 217] width 18 height 12
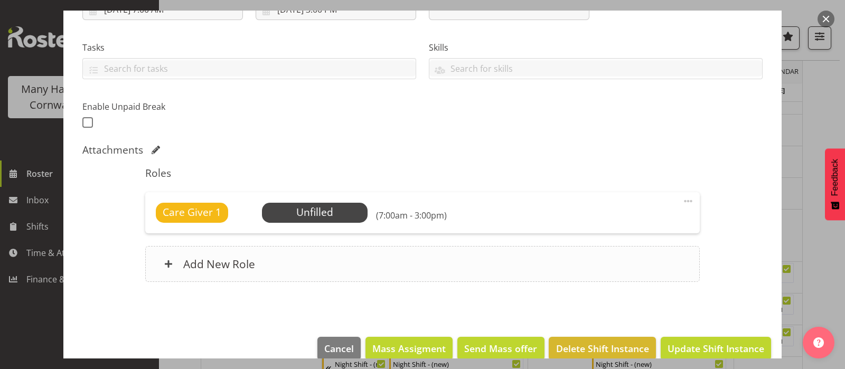
scroll to position [219, 0]
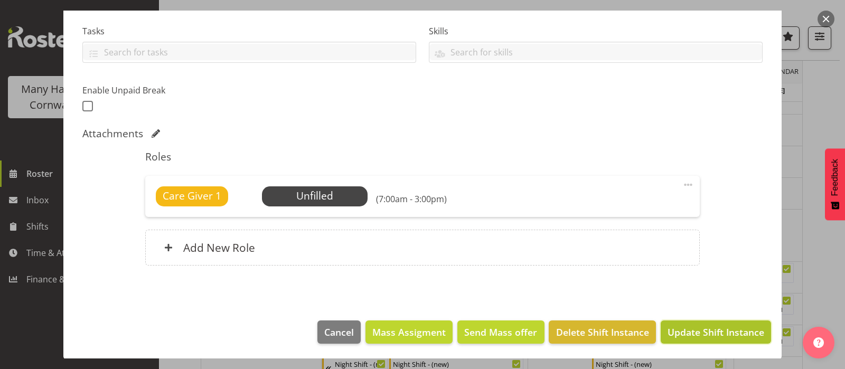
click at [698, 333] on span "Update Shift Instance" at bounding box center [716, 332] width 97 height 14
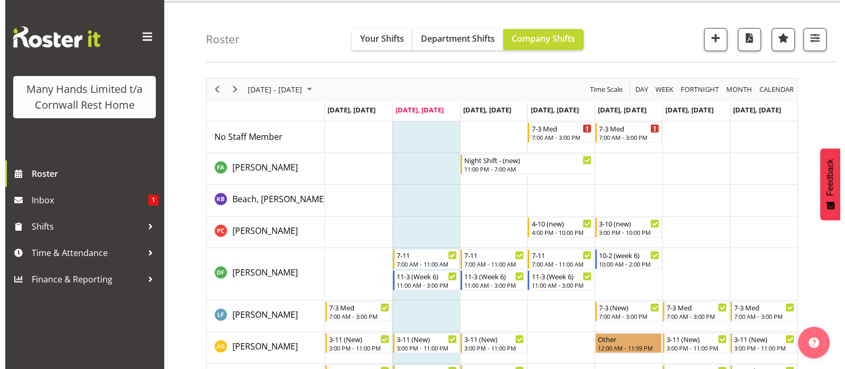
scroll to position [0, 0]
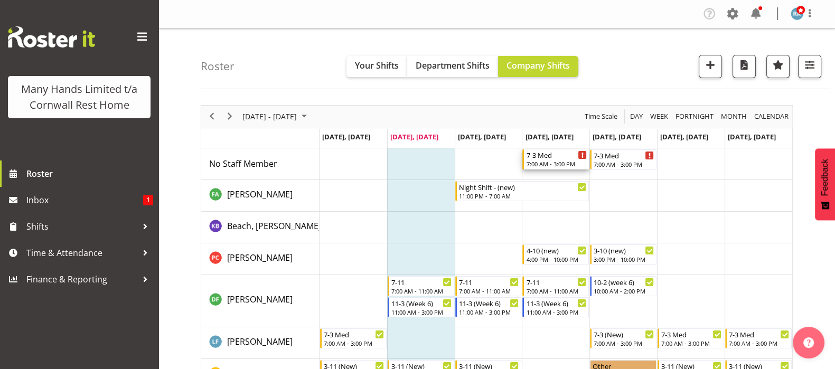
click at [548, 154] on div "7-3 Med" at bounding box center [556, 155] width 61 height 11
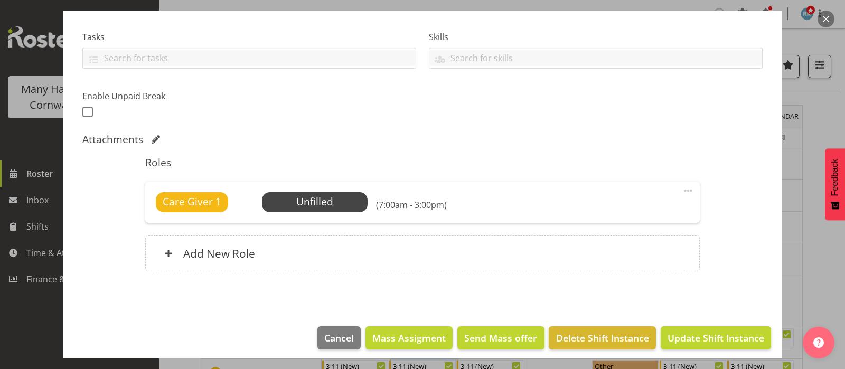
scroll to position [219, 0]
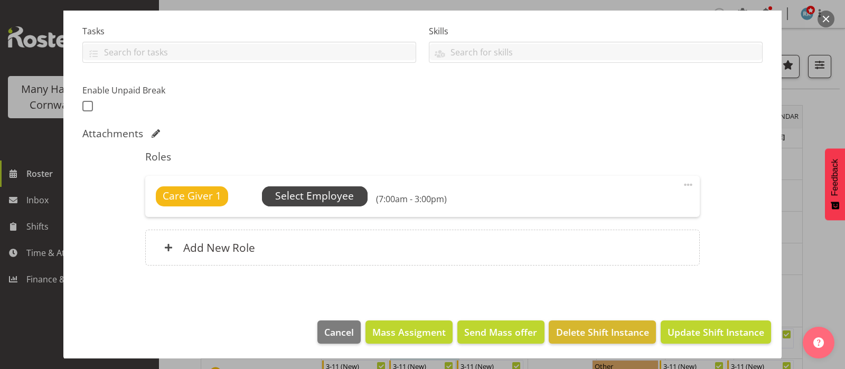
click at [319, 195] on span "Select Employee" at bounding box center [314, 196] width 79 height 15
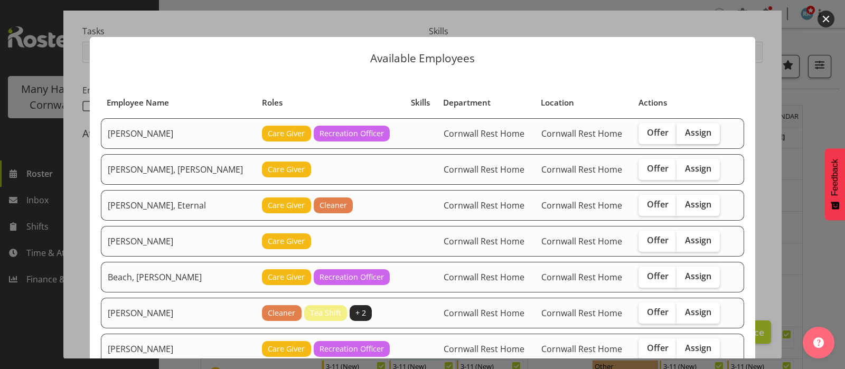
click at [685, 139] on label "Assign" at bounding box center [698, 133] width 43 height 21
click at [684, 136] on input "Assign" at bounding box center [680, 132] width 7 height 7
checkbox input "true"
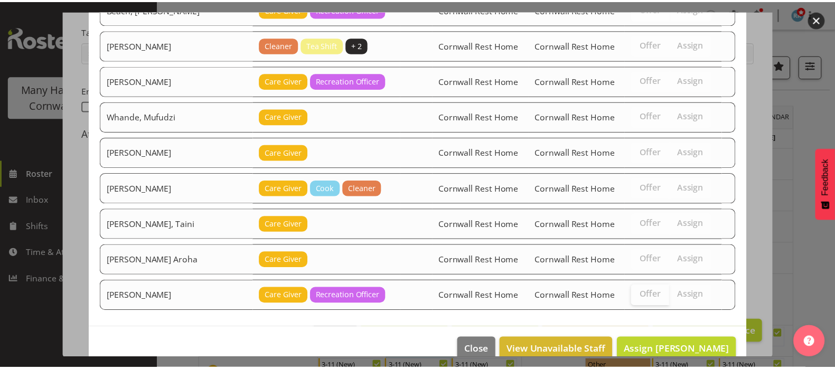
scroll to position [285, 0]
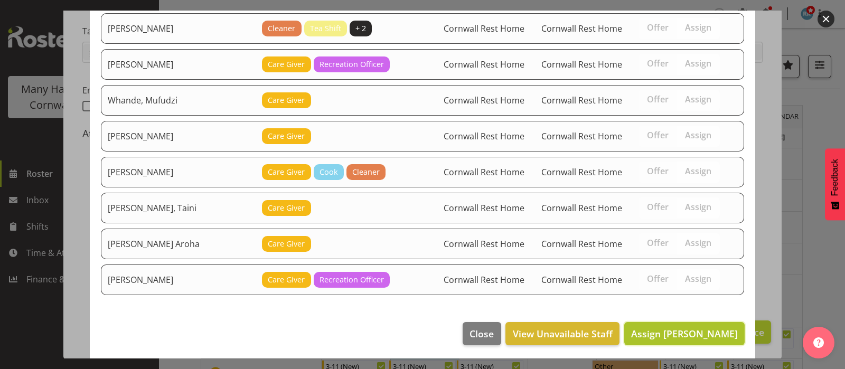
click at [676, 333] on span "Assign [PERSON_NAME]" at bounding box center [684, 334] width 107 height 13
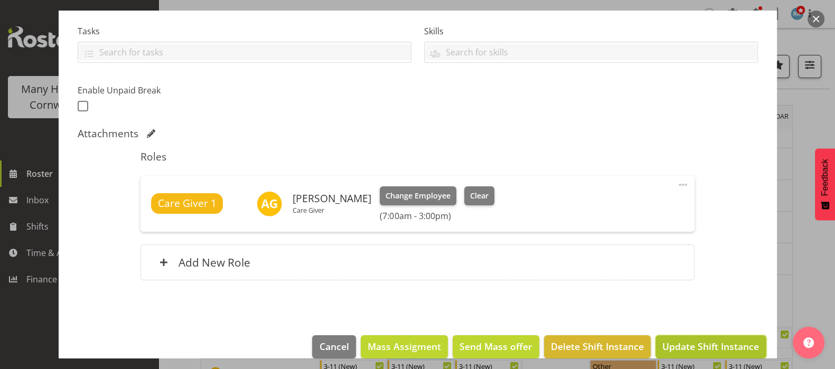
click at [684, 342] on span "Update Shift Instance" at bounding box center [711, 347] width 97 height 14
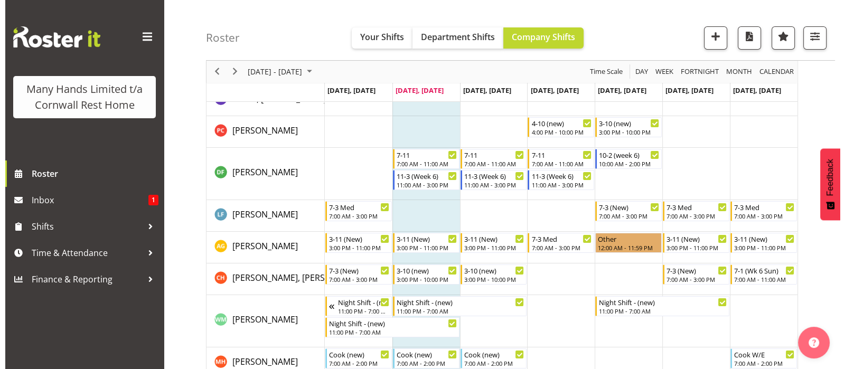
scroll to position [66, 0]
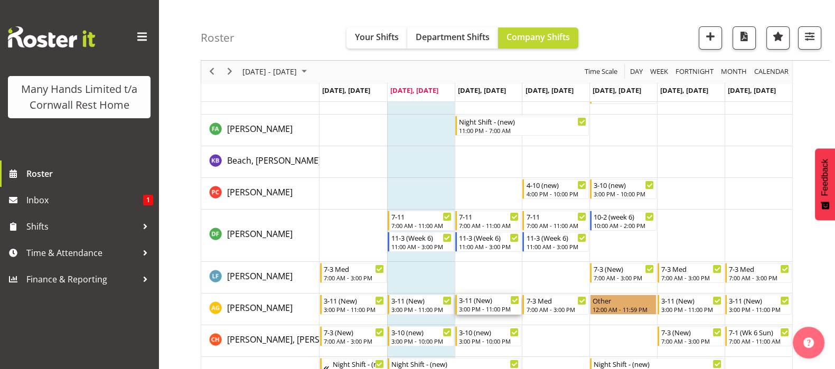
click at [482, 304] on div "3-11 (New) 3:00 PM - 11:00 PM" at bounding box center [489, 305] width 61 height 20
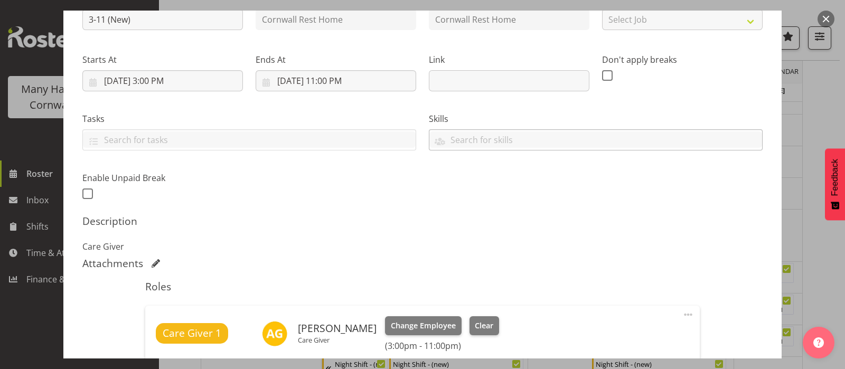
scroll to position [198, 0]
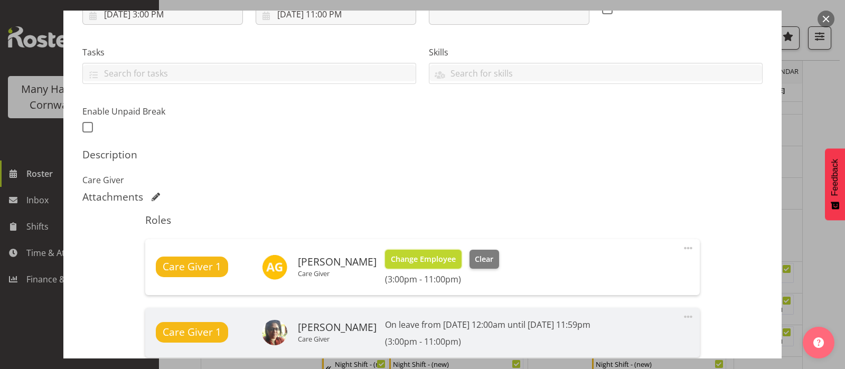
click at [422, 259] on span "Change Employee" at bounding box center [423, 260] width 65 height 12
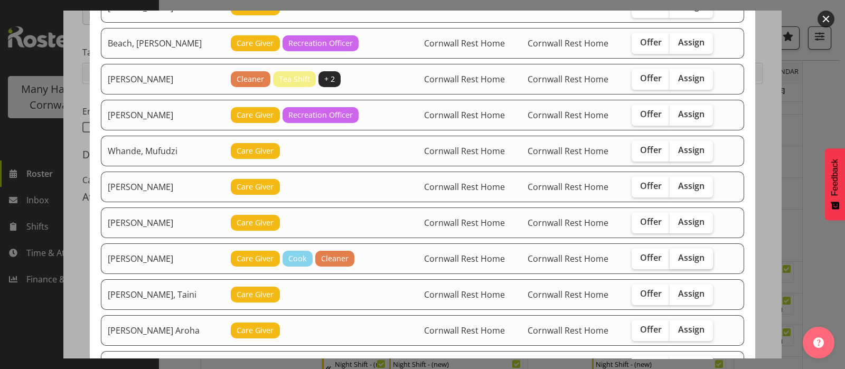
click at [696, 255] on span "Assign" at bounding box center [691, 258] width 26 height 11
click at [677, 255] on input "Assign" at bounding box center [673, 258] width 7 height 7
checkbox input "true"
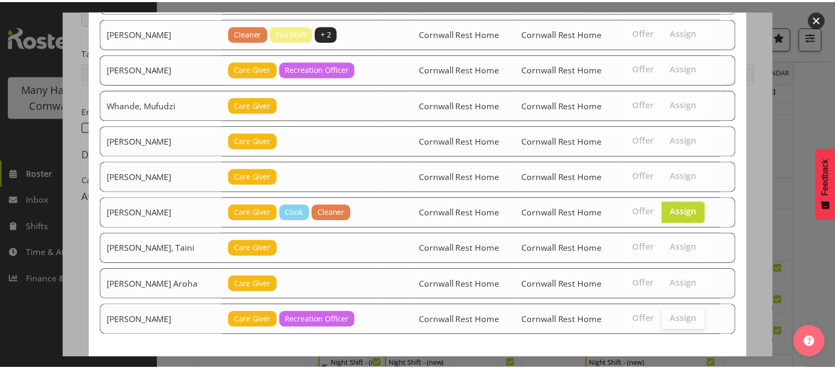
scroll to position [285, 0]
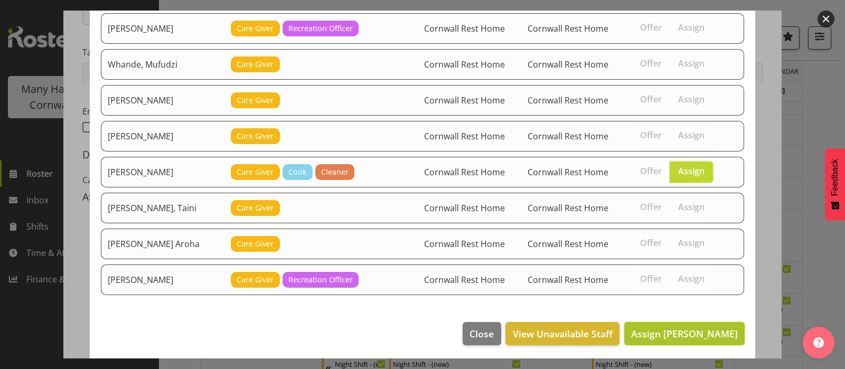
click at [672, 330] on span "Assign [PERSON_NAME]" at bounding box center [684, 334] width 107 height 13
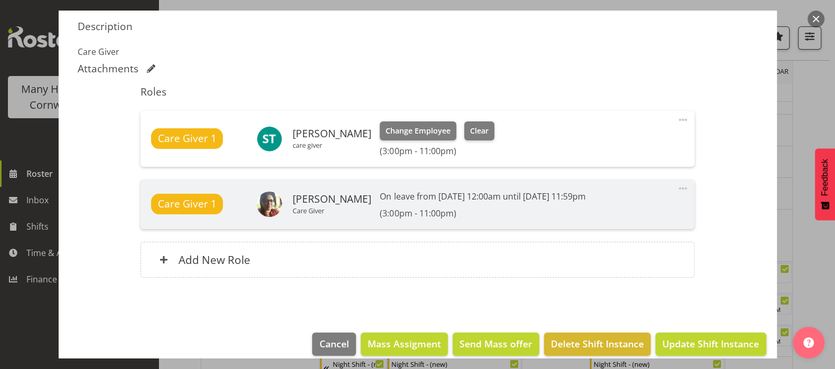
scroll to position [339, 0]
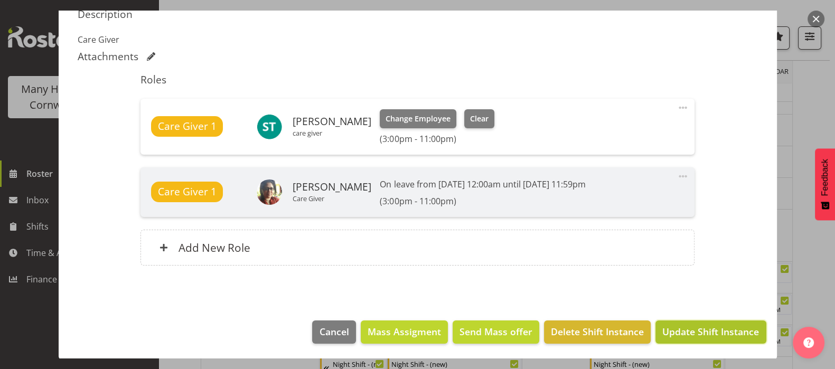
click at [709, 332] on span "Update Shift Instance" at bounding box center [711, 332] width 97 height 14
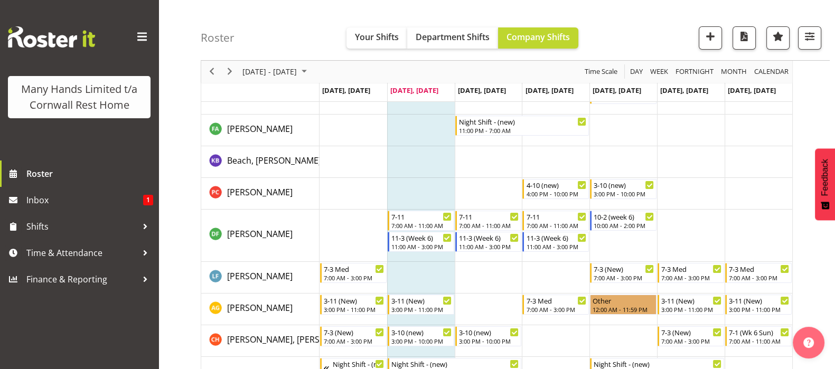
scroll to position [0, 0]
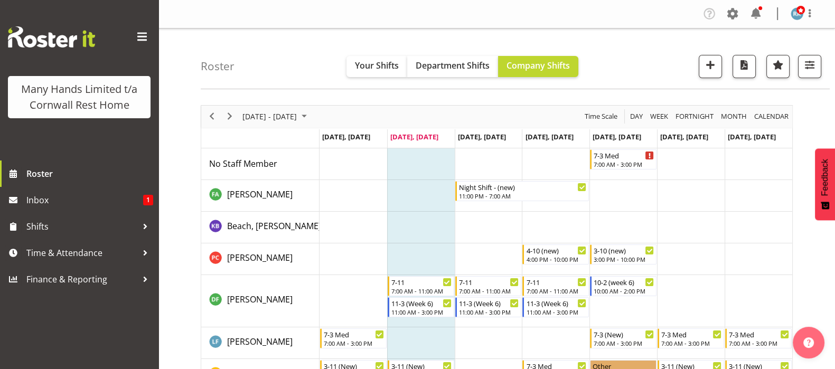
drag, startPoint x: 183, startPoint y: 258, endPoint x: 184, endPoint y: 263, distance: 5.4
click at [623, 161] on div "7:00 AM - 3:00 PM" at bounding box center [624, 164] width 61 height 8
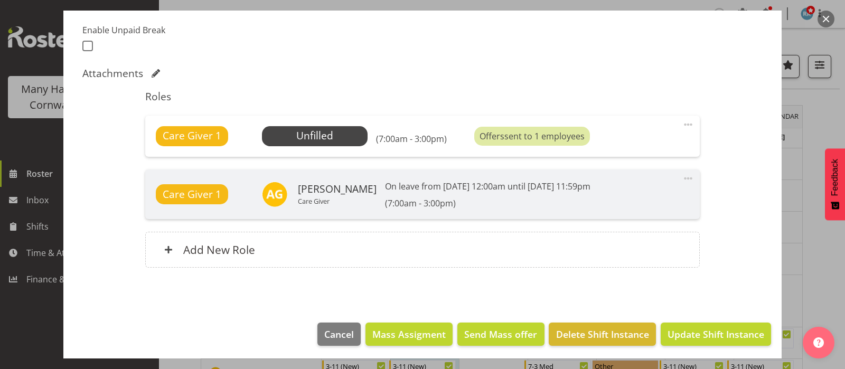
scroll to position [282, 0]
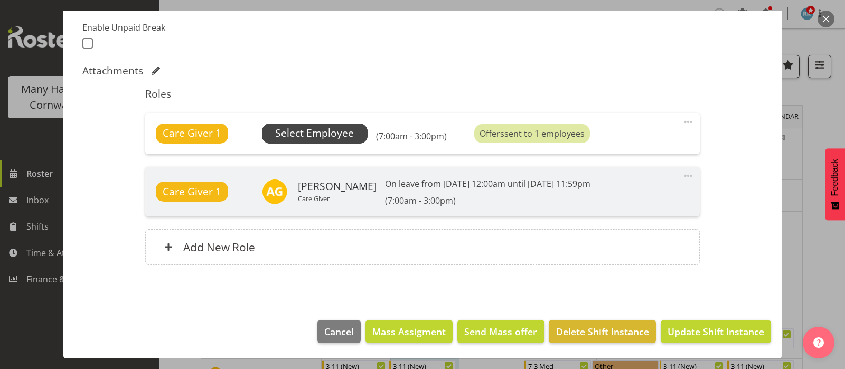
click at [323, 128] on span "Select Employee" at bounding box center [314, 133] width 79 height 15
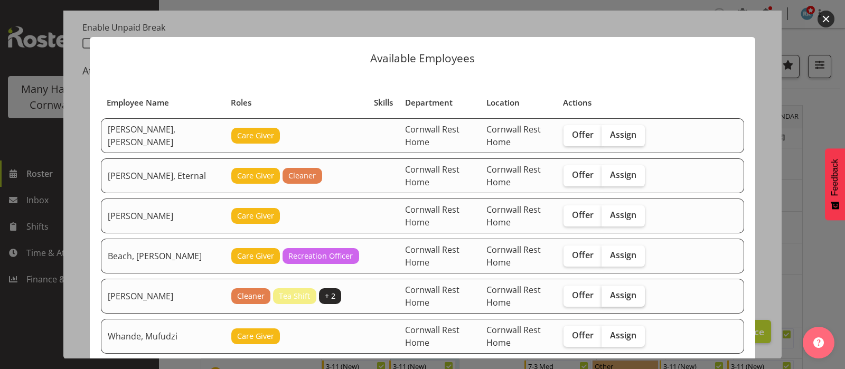
click at [613, 297] on span "Assign" at bounding box center [623, 295] width 26 height 11
click at [609, 297] on input "Assign" at bounding box center [605, 295] width 7 height 7
checkbox input "true"
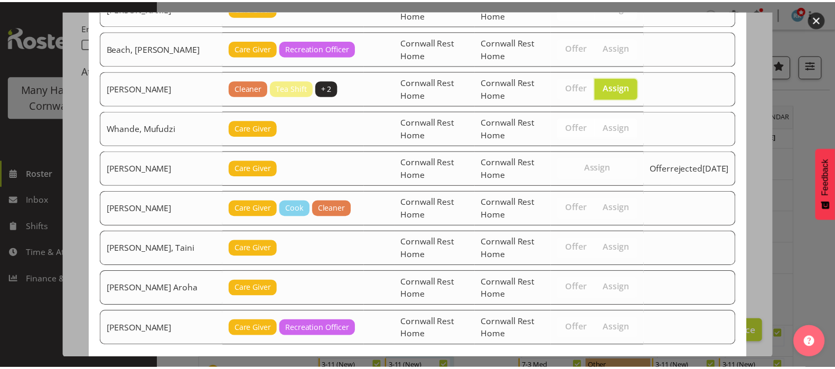
scroll to position [259, 0]
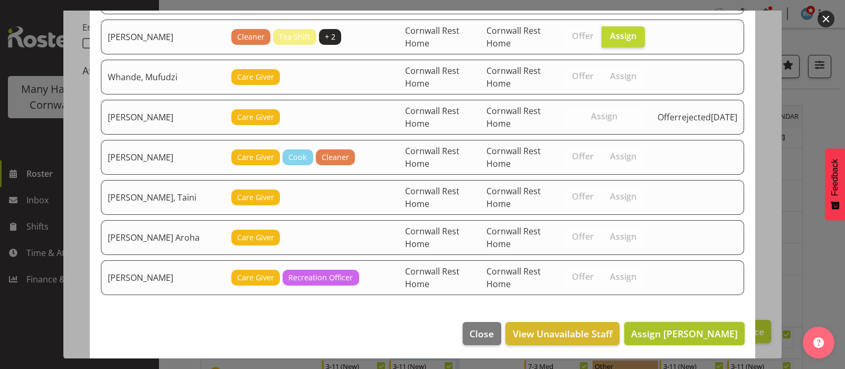
click at [666, 330] on span "Assign [PERSON_NAME]" at bounding box center [684, 334] width 107 height 13
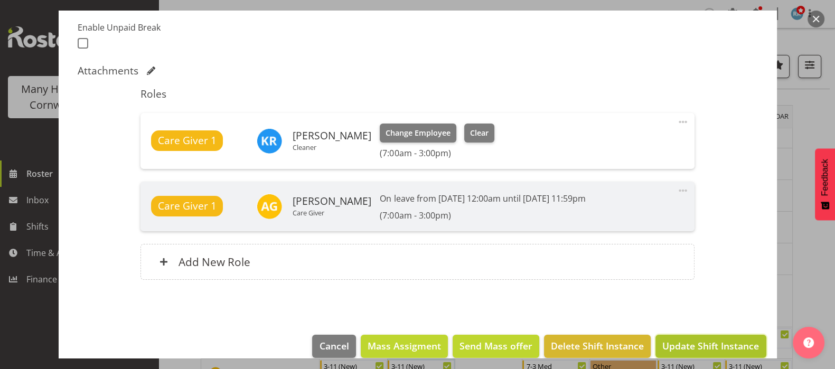
click at [702, 346] on span "Update Shift Instance" at bounding box center [711, 346] width 97 height 14
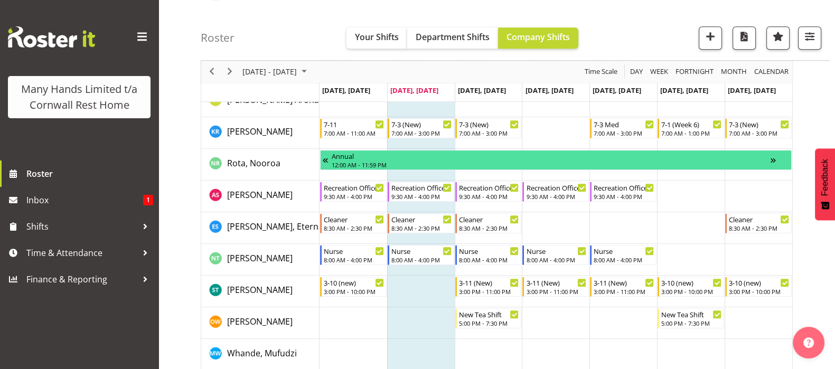
scroll to position [793, 0]
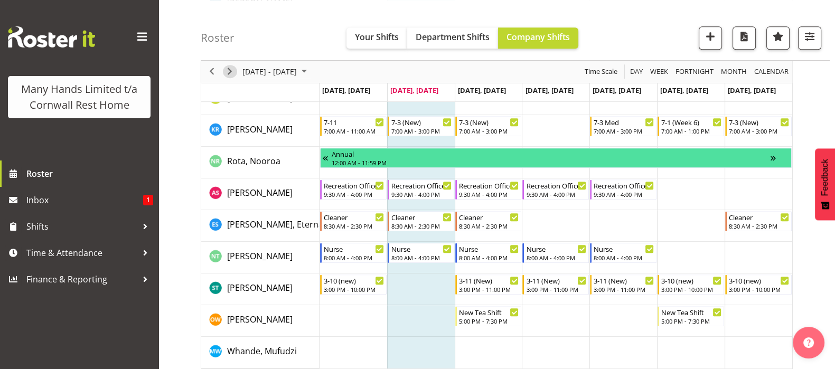
click at [228, 70] on span "Next" at bounding box center [229, 72] width 13 height 13
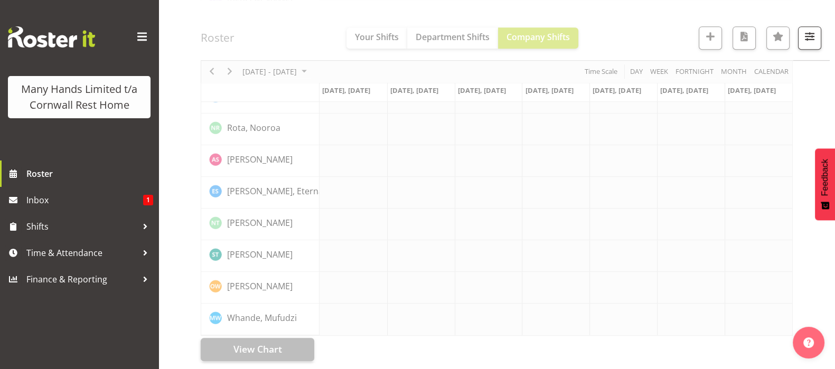
scroll to position [732, 0]
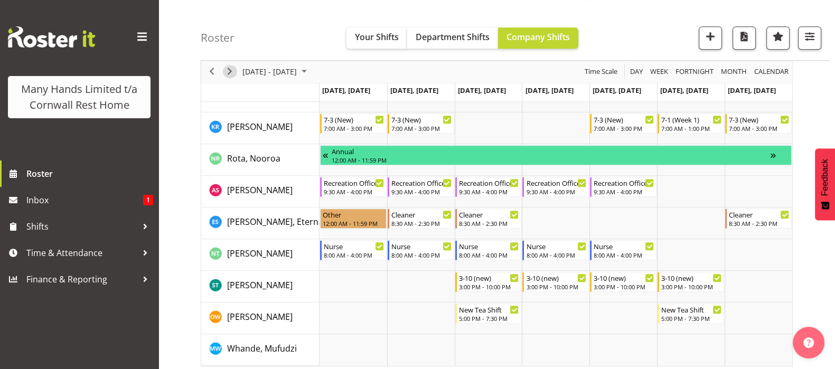
click at [228, 70] on span "Next" at bounding box center [229, 72] width 13 height 13
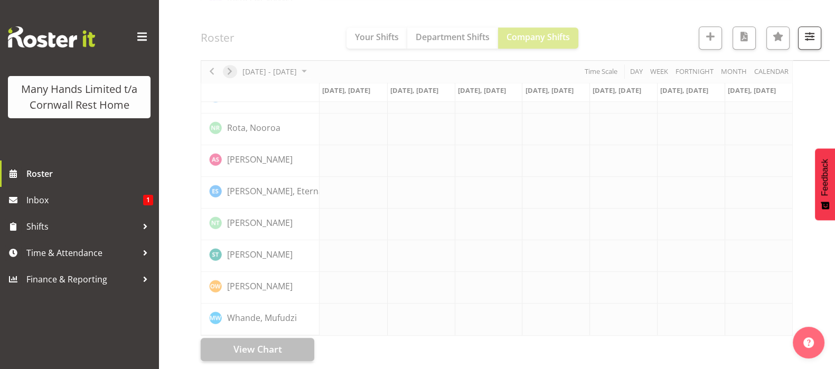
scroll to position [732, 0]
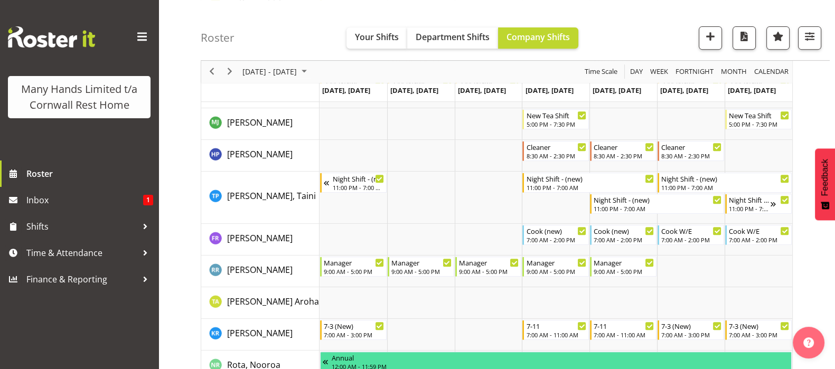
scroll to position [594, 0]
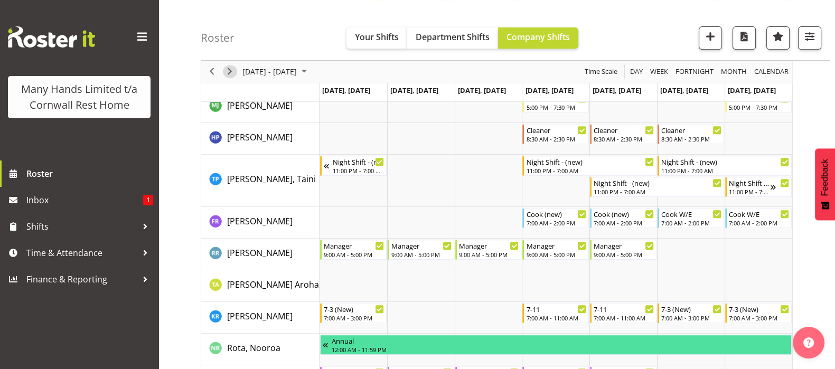
click at [230, 71] on span "Next" at bounding box center [229, 72] width 13 height 13
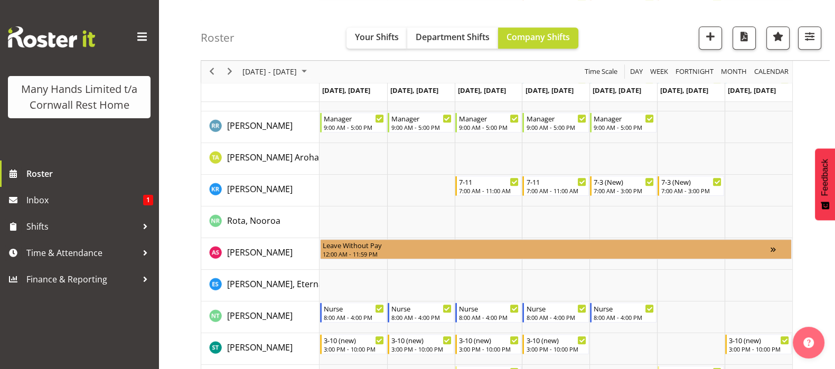
scroll to position [677, 0]
